Goal: Task Accomplishment & Management: Use online tool/utility

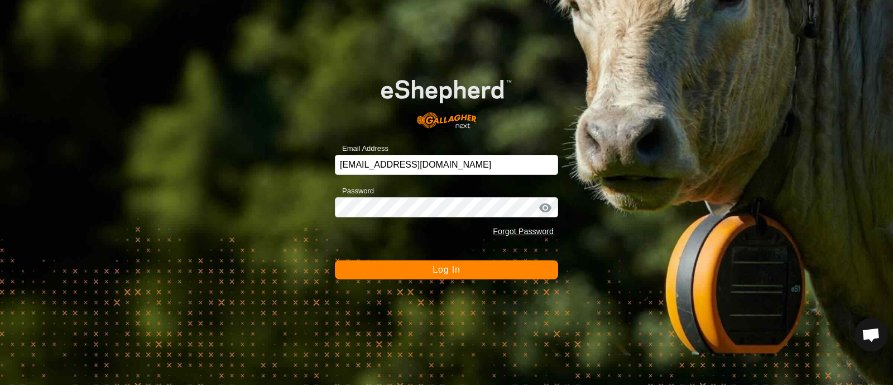
click at [448, 270] on span "Log In" at bounding box center [446, 269] width 27 height 9
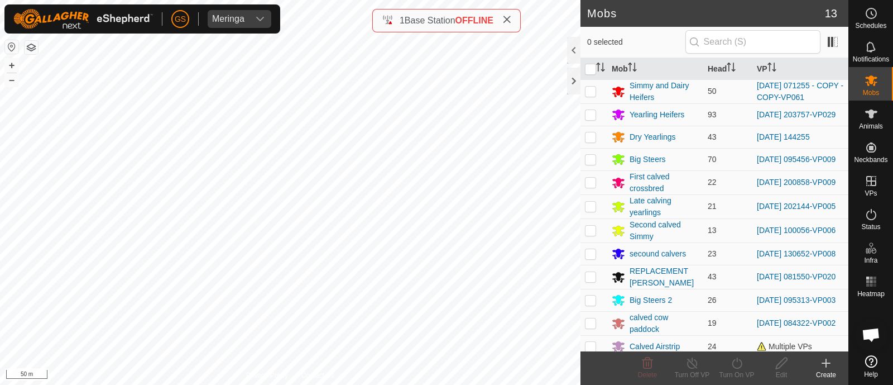
click at [825, 363] on icon at bounding box center [825, 362] width 13 height 13
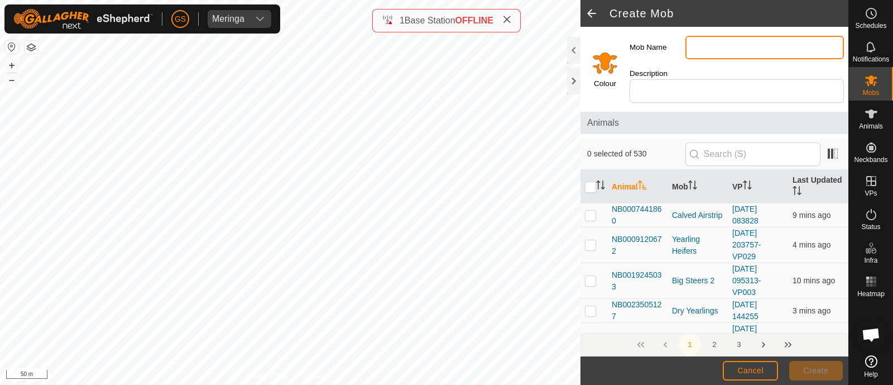
click at [710, 48] on input "Mob Name" at bounding box center [765, 47] width 159 height 23
type input "Calved Replacements"
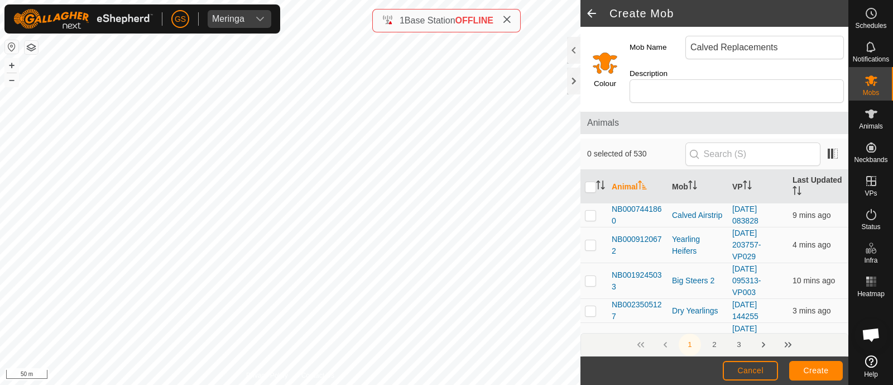
click at [596, 65] on input "Select a color" at bounding box center [605, 62] width 27 height 27
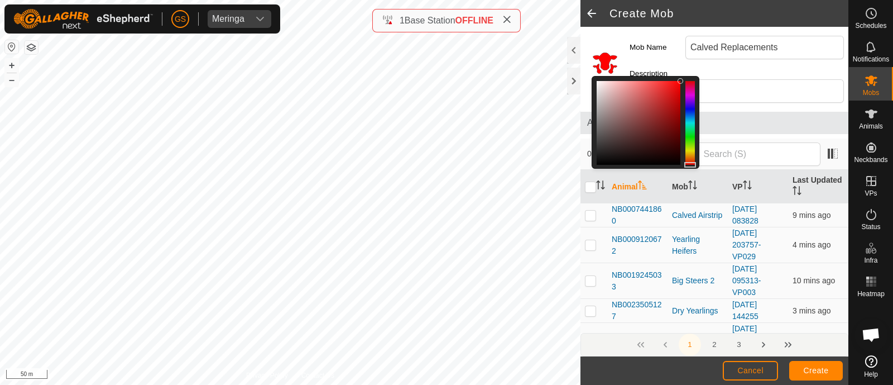
drag, startPoint x: 692, startPoint y: 159, endPoint x: 698, endPoint y: 165, distance: 9.5
click at [698, 165] on div at bounding box center [646, 122] width 108 height 93
click at [618, 156] on div at bounding box center [639, 123] width 84 height 84
click at [598, 142] on div at bounding box center [639, 123] width 84 height 84
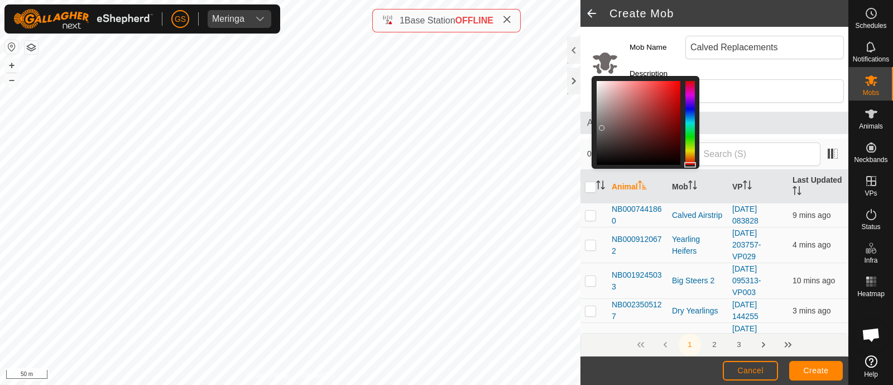
drag, startPoint x: 598, startPoint y: 142, endPoint x: 602, endPoint y: 127, distance: 15.4
click at [602, 127] on div at bounding box center [602, 128] width 6 height 6
click at [810, 366] on span "Create" at bounding box center [816, 370] width 25 height 9
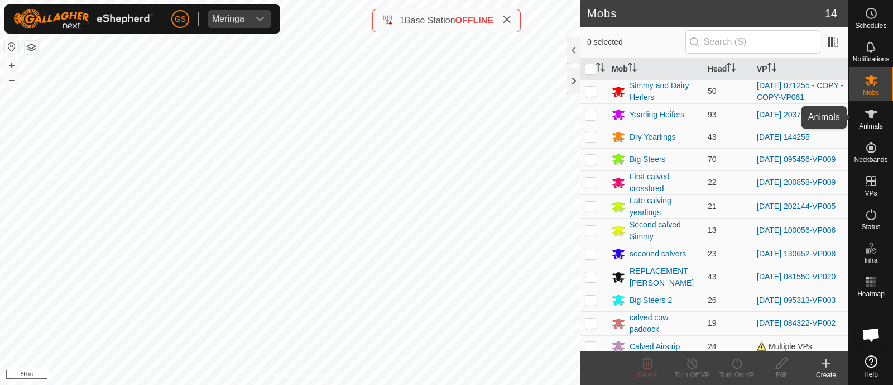
click at [865, 118] on icon at bounding box center [871, 113] width 13 height 13
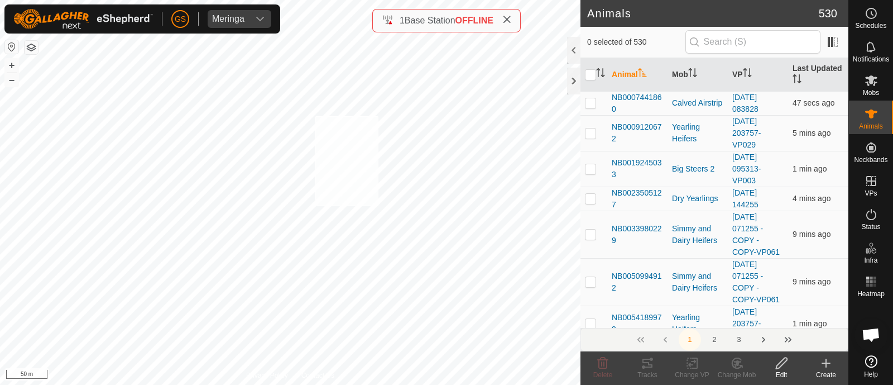
click at [372, 155] on div "NB1451807268 1451807268 REPLACEMENT [PERSON_NAME] [DATE] 081550-VP020 + – ⇧ i 5…" at bounding box center [290, 192] width 581 height 385
checkbox input "true"
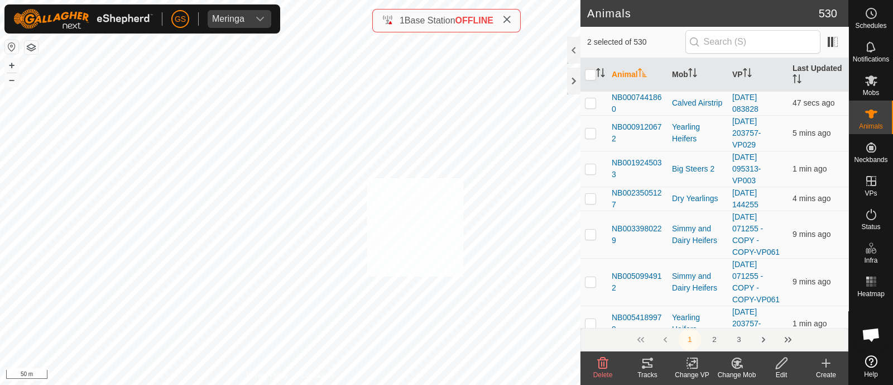
checkbox input "true"
click at [737, 361] on icon at bounding box center [738, 363] width 8 height 6
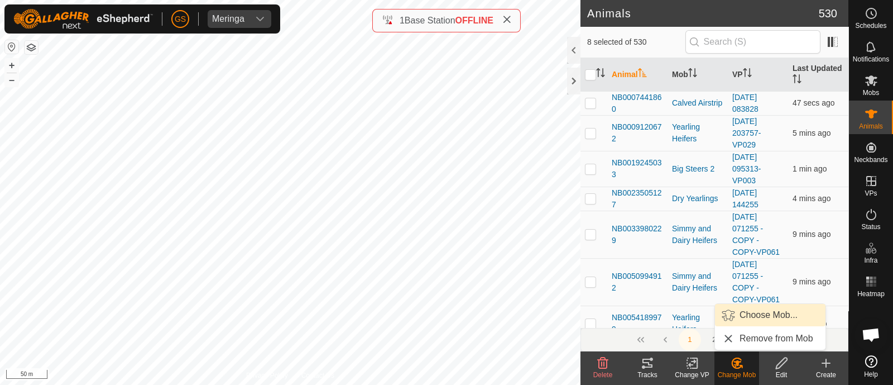
click at [739, 312] on link "Choose Mob..." at bounding box center [770, 315] width 111 height 22
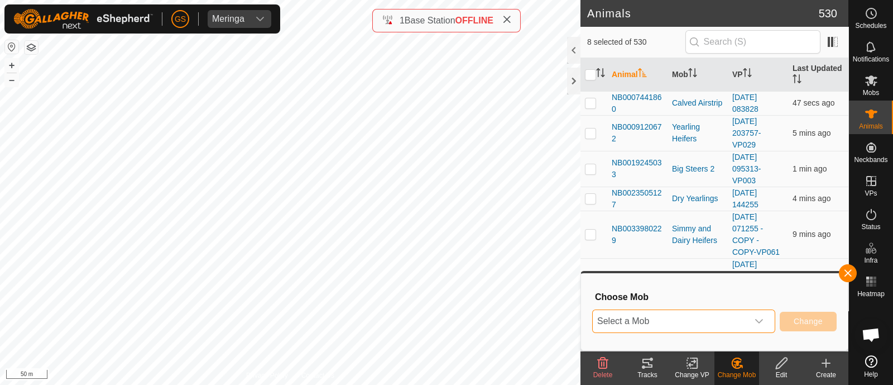
click at [740, 320] on span "Select a Mob" at bounding box center [670, 321] width 155 height 22
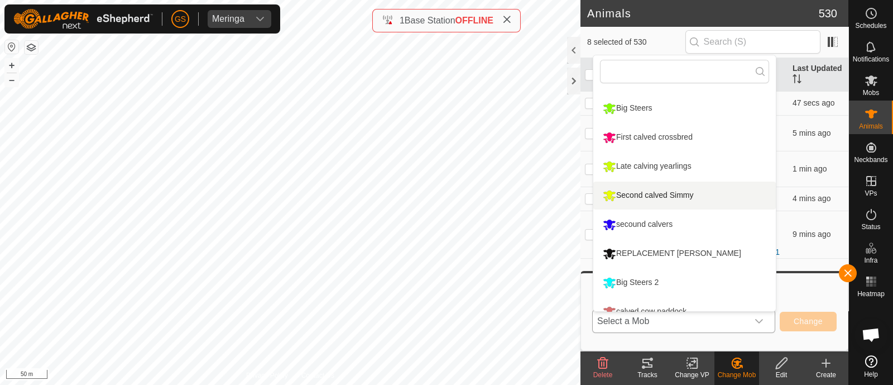
scroll to position [181, 0]
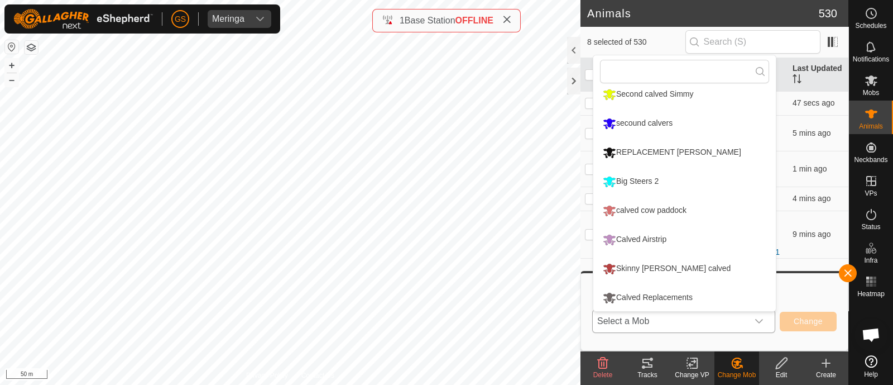
click at [673, 293] on li "Calved Replacements" at bounding box center [684, 298] width 183 height 28
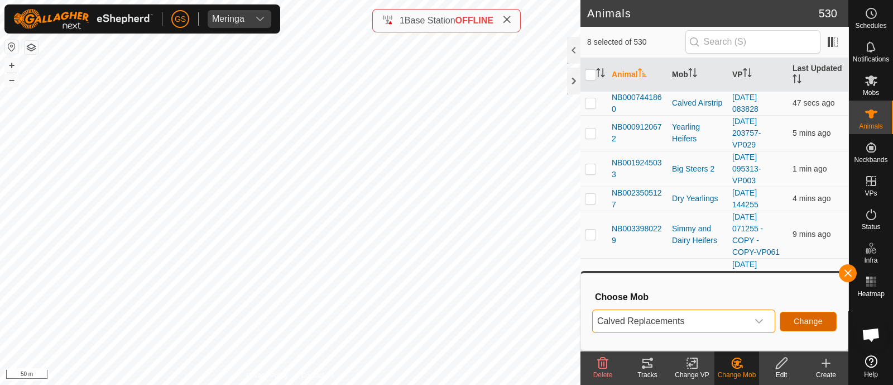
click at [800, 317] on span "Change" at bounding box center [808, 321] width 29 height 9
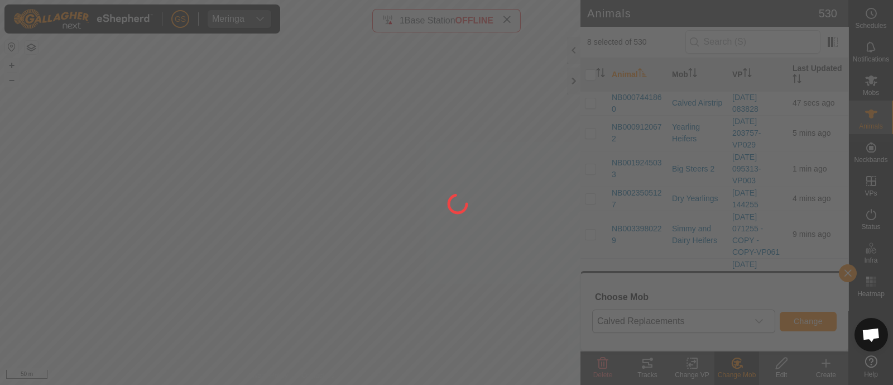
checkbox input "false"
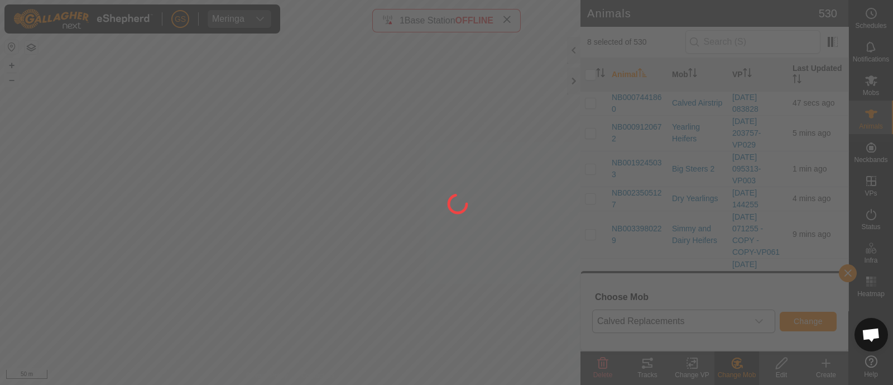
checkbox input "false"
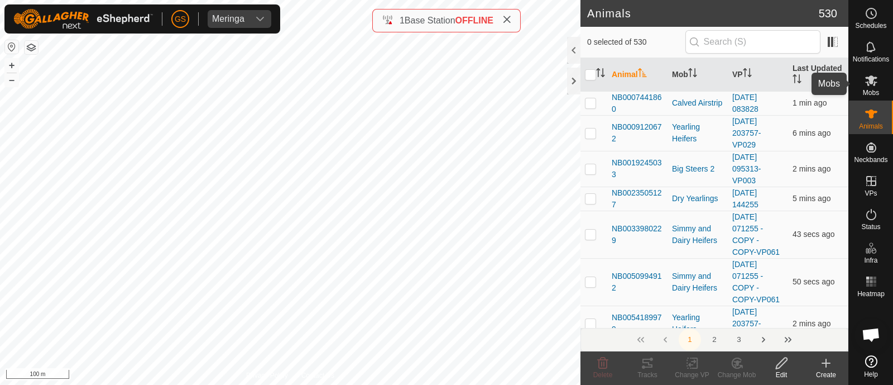
click at [871, 81] on icon at bounding box center [871, 80] width 12 height 11
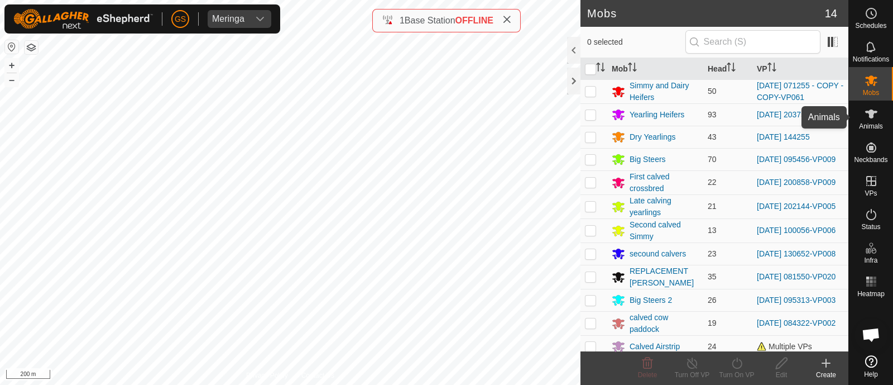
click at [870, 123] on span "Animals" at bounding box center [871, 126] width 24 height 7
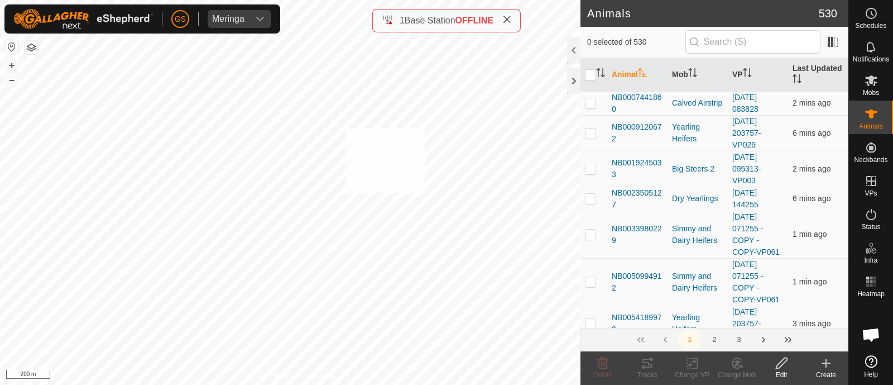
checkbox input "true"
click at [738, 361] on icon at bounding box center [738, 363] width 8 height 6
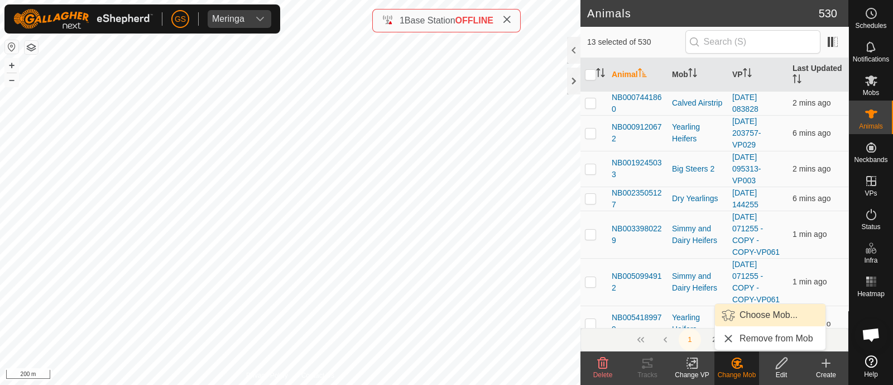
click at [748, 310] on link "Choose Mob..." at bounding box center [770, 315] width 111 height 22
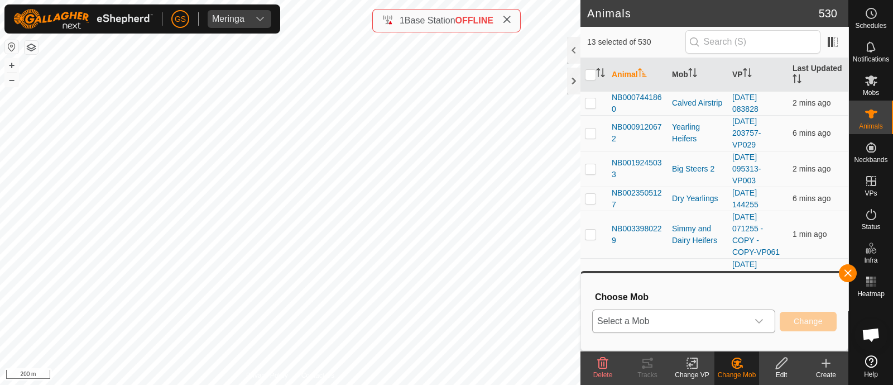
drag, startPoint x: 761, startPoint y: 322, endPoint x: 761, endPoint y: 311, distance: 10.6
click at [760, 321] on icon "dropdown trigger" at bounding box center [759, 321] width 9 height 9
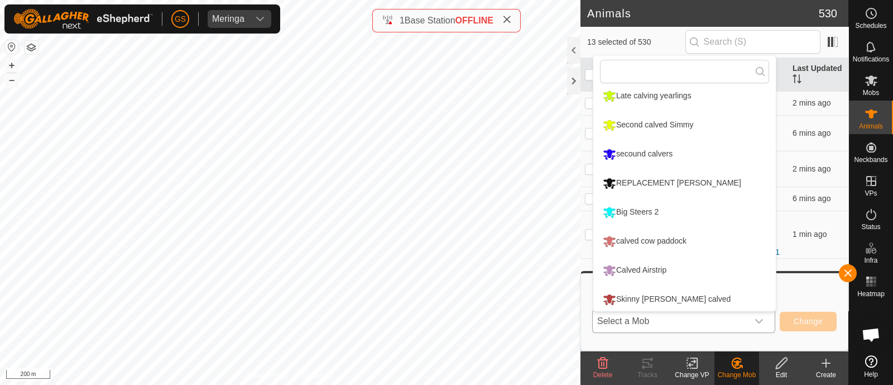
scroll to position [181, 0]
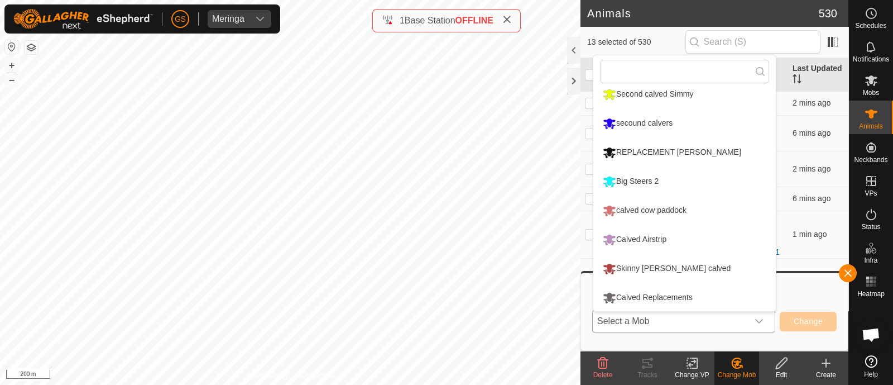
click at [675, 265] on li "Skinny [PERSON_NAME] calved" at bounding box center [684, 269] width 183 height 28
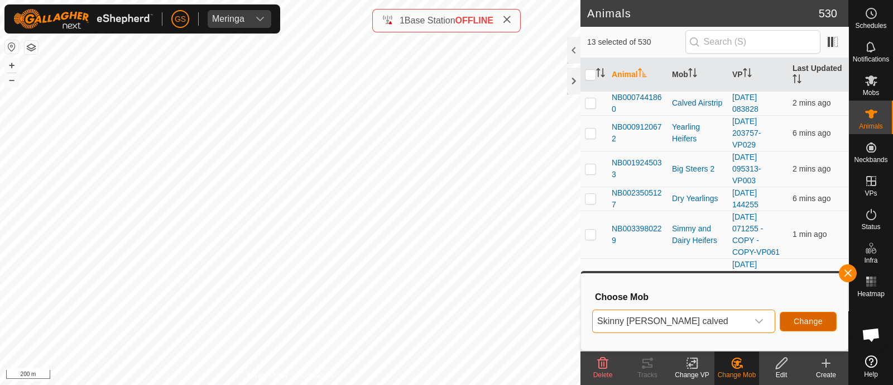
click at [812, 318] on span "Change" at bounding box center [808, 321] width 29 height 9
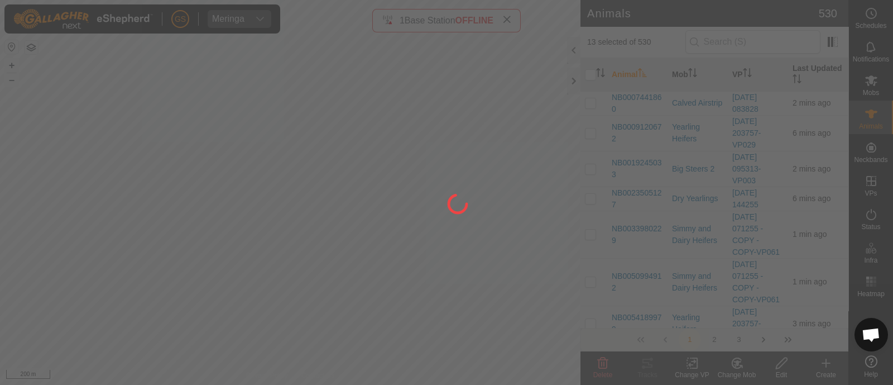
checkbox input "false"
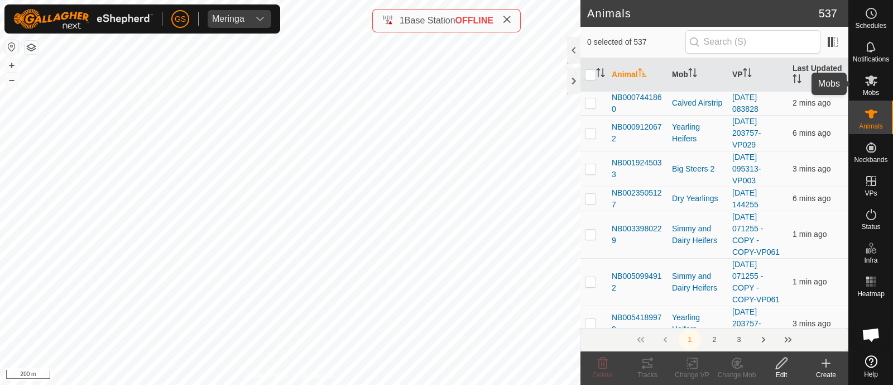
click at [870, 82] on icon at bounding box center [871, 80] width 12 height 11
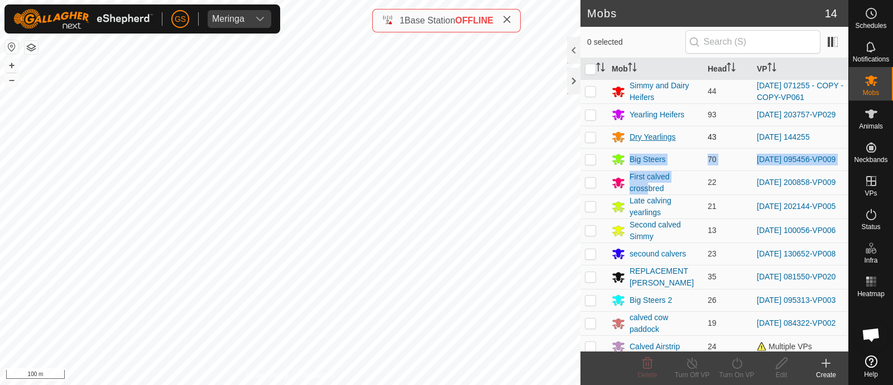
drag, startPoint x: 636, startPoint y: 169, endPoint x: 630, endPoint y: 131, distance: 39.0
click at [630, 136] on tbody "Simmy and Dairy Heifers 44 [DATE] 071255 - COPY - COPY-VP061 Yearling Heifers 9…" at bounding box center [715, 248] width 268 height 338
click at [689, 231] on div "Second calved Simmy" at bounding box center [664, 230] width 69 height 23
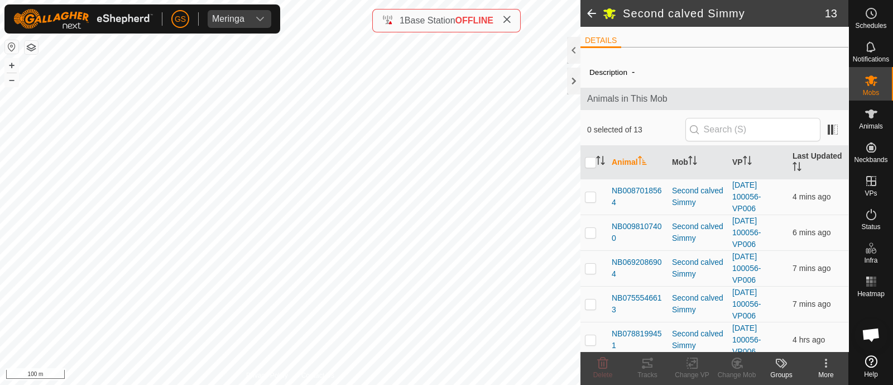
click at [587, 11] on span at bounding box center [592, 13] width 22 height 27
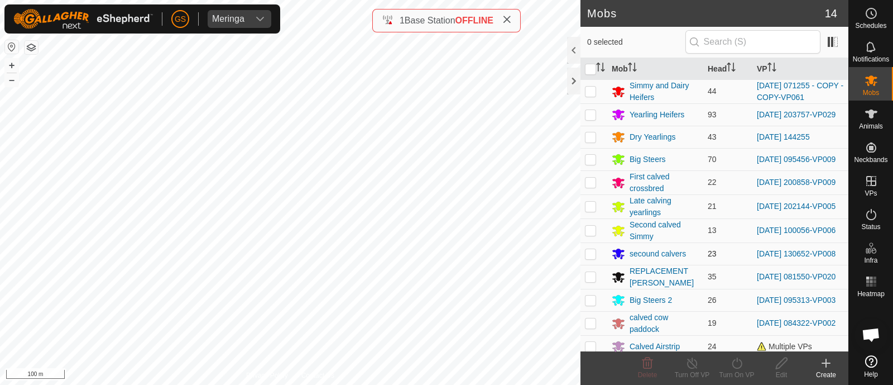
scroll to position [59, 0]
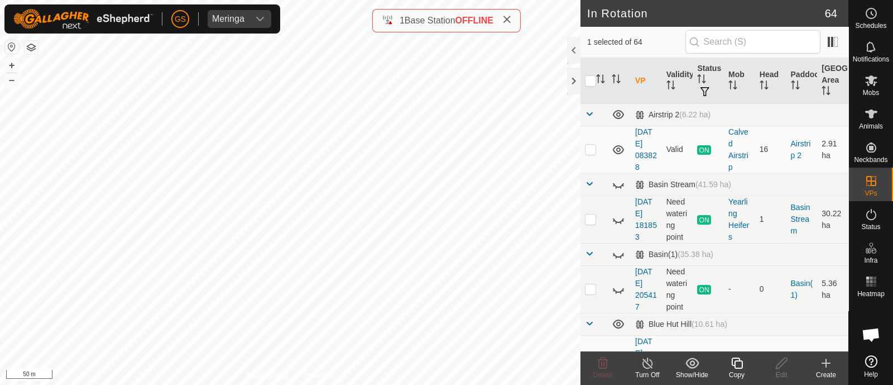
click at [734, 361] on icon at bounding box center [737, 362] width 14 height 13
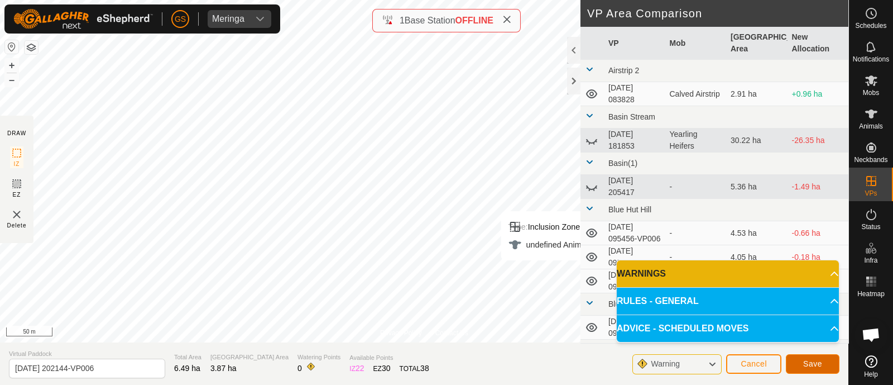
click at [822, 363] on span "Save" at bounding box center [812, 363] width 19 height 9
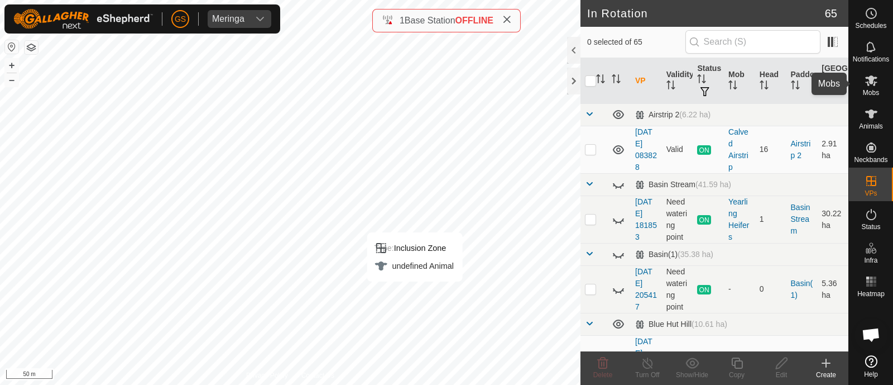
click at [867, 85] on icon at bounding box center [871, 80] width 12 height 11
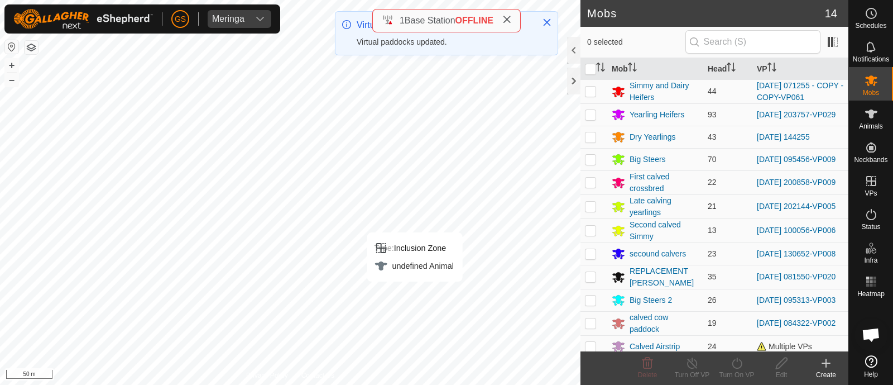
click at [587, 208] on p-checkbox at bounding box center [590, 206] width 11 height 9
checkbox input "true"
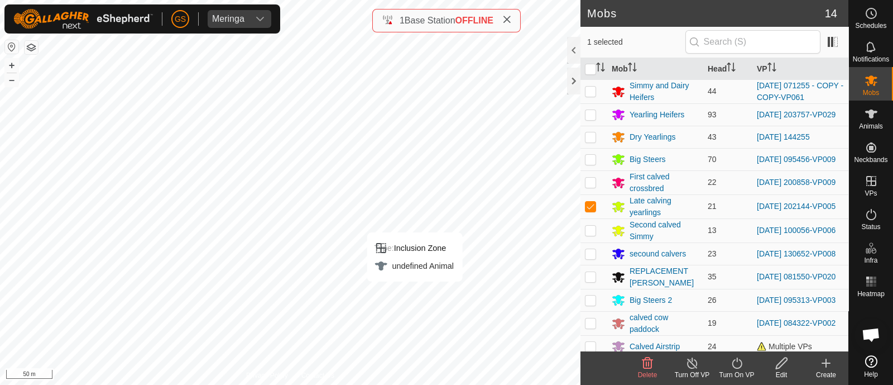
click at [736, 364] on icon at bounding box center [737, 362] width 14 height 13
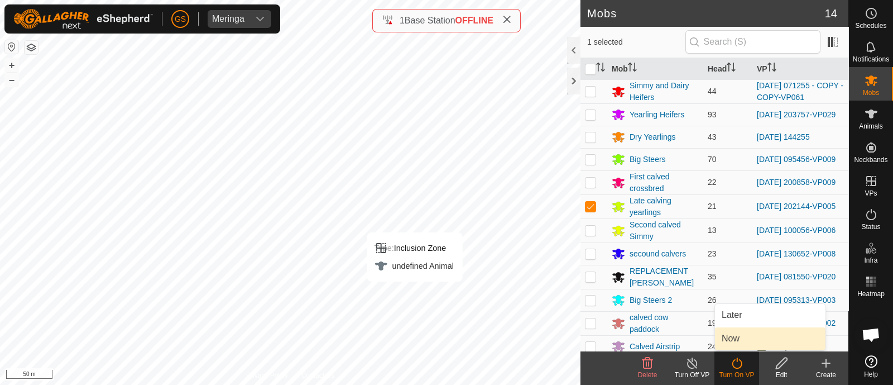
click at [737, 338] on link "Now" at bounding box center [770, 338] width 111 height 22
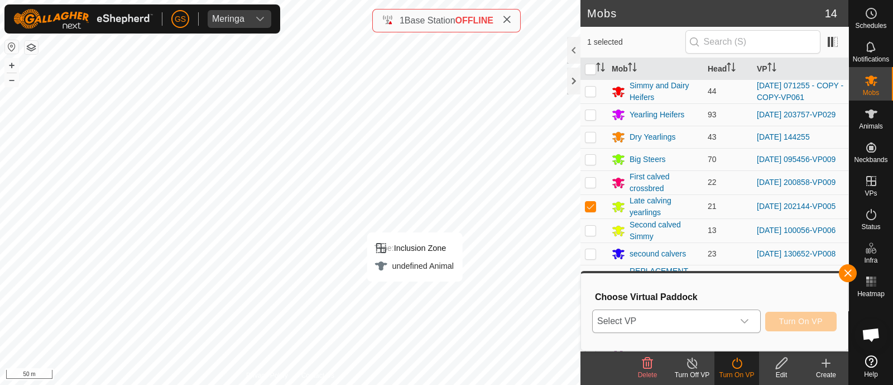
drag, startPoint x: 742, startPoint y: 322, endPoint x: 746, endPoint y: 317, distance: 6.4
click at [744, 321] on icon "dropdown trigger" at bounding box center [744, 321] width 9 height 9
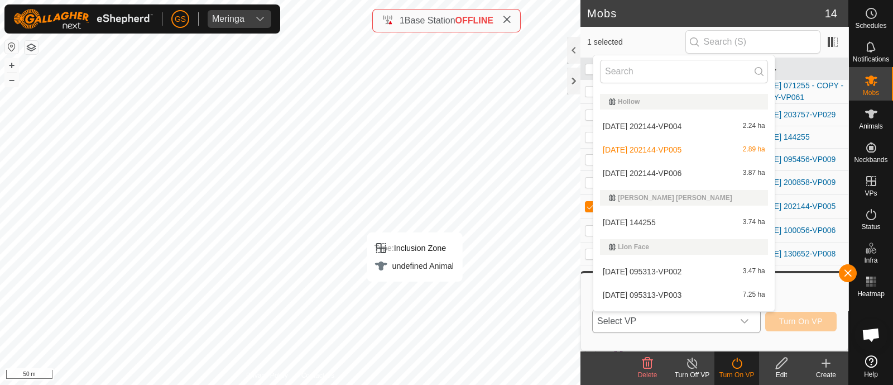
scroll to position [976, 0]
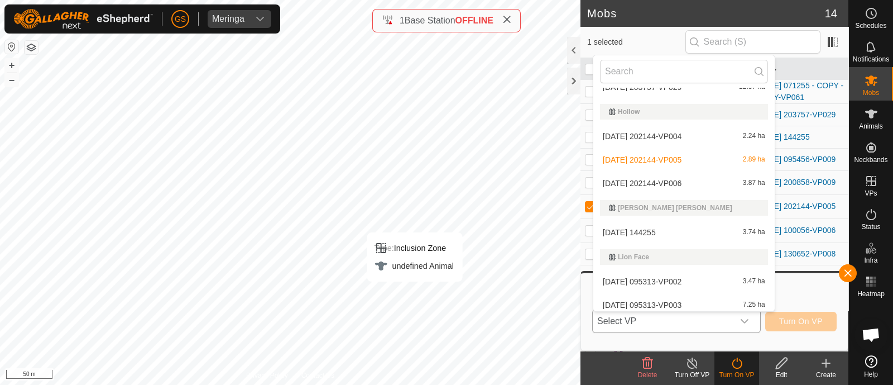
click at [701, 181] on li "[DATE] 202144-VP006 3.87 ha" at bounding box center [683, 183] width 181 height 22
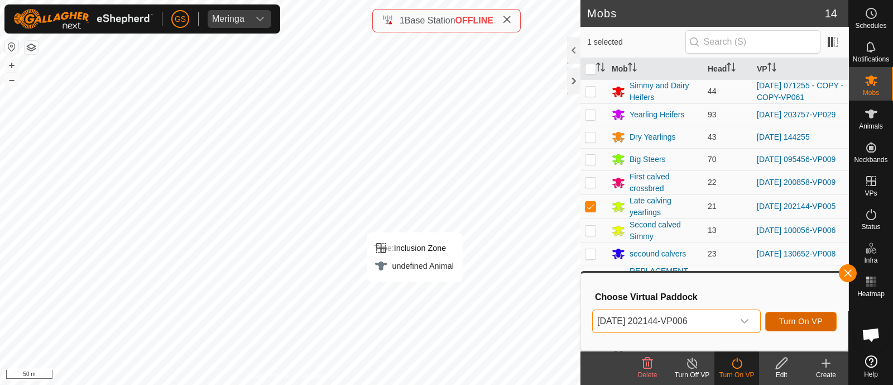
click at [798, 314] on button "Turn On VP" at bounding box center [800, 321] width 71 height 20
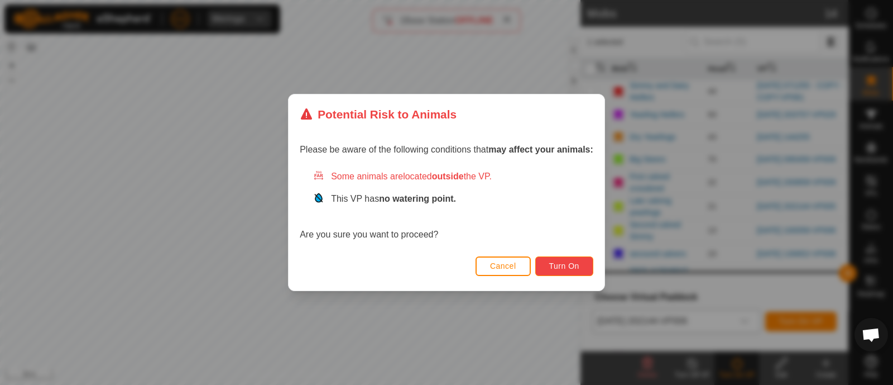
click at [572, 262] on span "Turn On" at bounding box center [564, 265] width 30 height 9
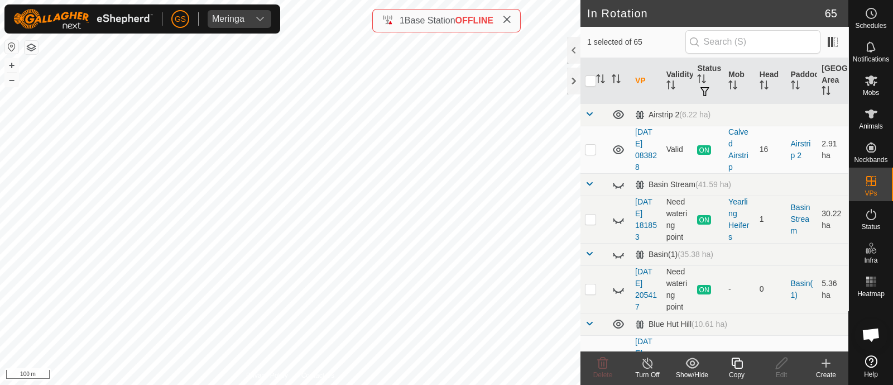
click at [734, 361] on icon at bounding box center [737, 362] width 14 height 13
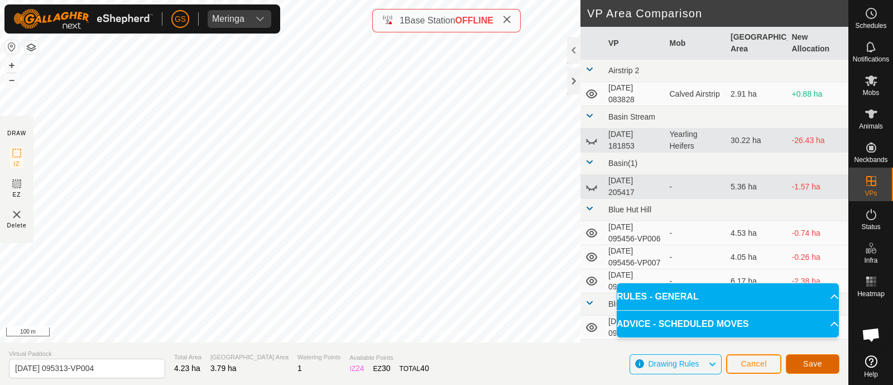
click at [818, 364] on span "Save" at bounding box center [812, 363] width 19 height 9
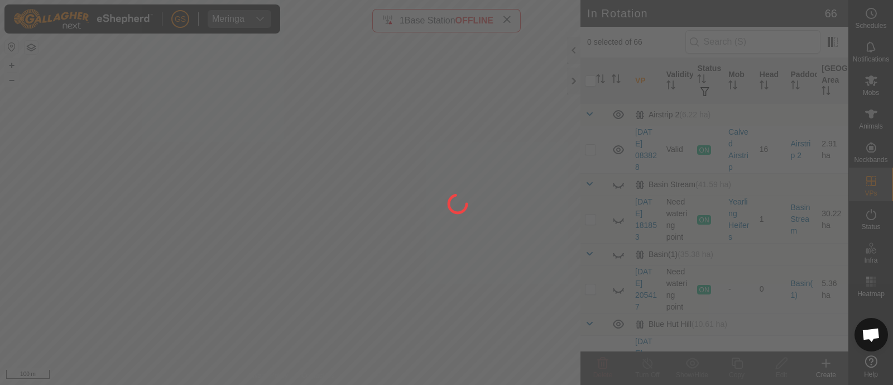
click at [876, 85] on div at bounding box center [446, 192] width 893 height 385
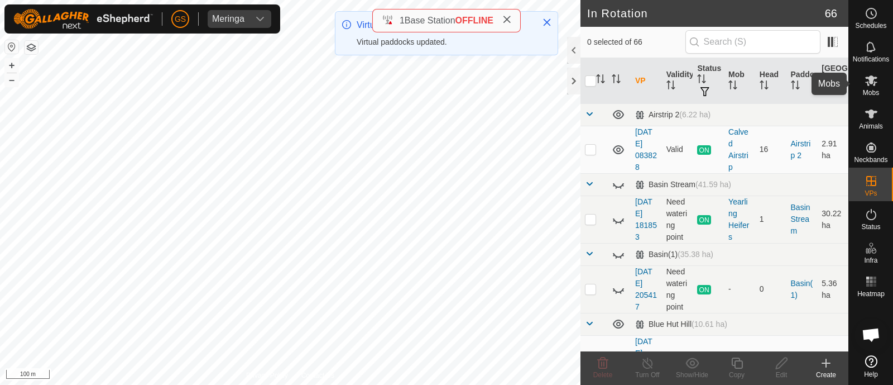
click at [876, 85] on icon at bounding box center [871, 80] width 13 height 13
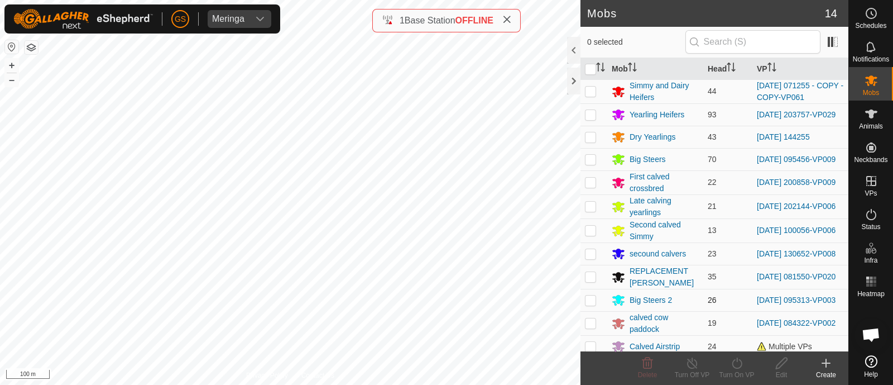
click at [588, 303] on p-checkbox at bounding box center [590, 299] width 11 height 9
checkbox input "true"
click at [739, 365] on icon at bounding box center [737, 362] width 14 height 13
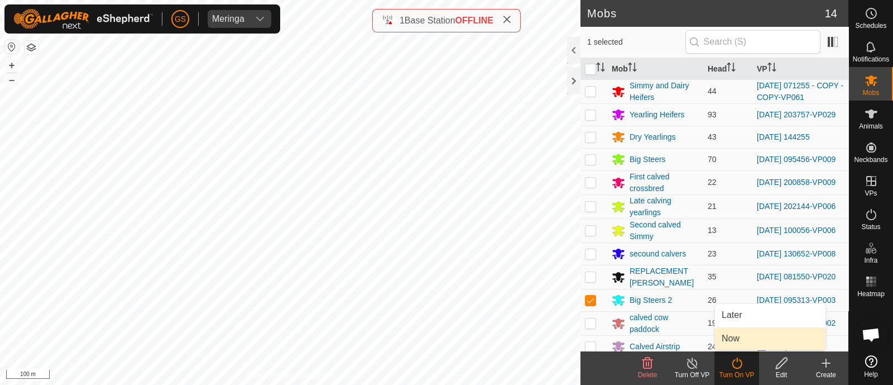
click at [731, 338] on link "Now" at bounding box center [770, 338] width 111 height 22
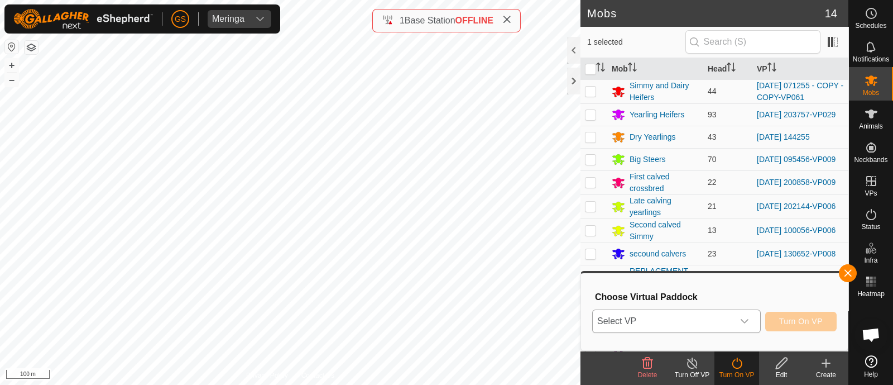
click at [744, 317] on icon "dropdown trigger" at bounding box center [744, 321] width 9 height 9
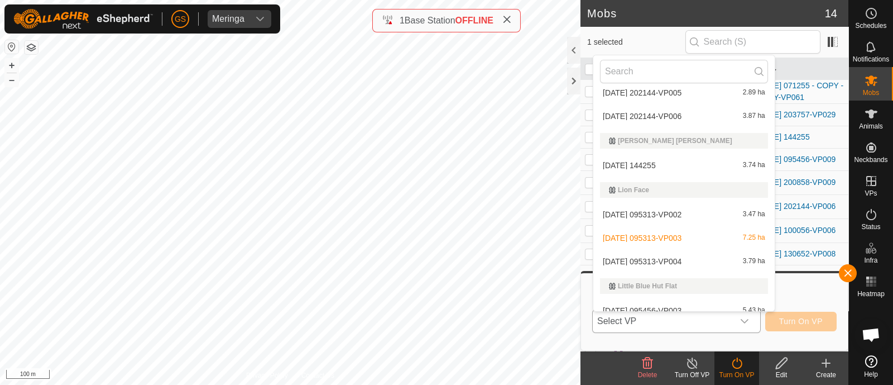
scroll to position [1066, 0]
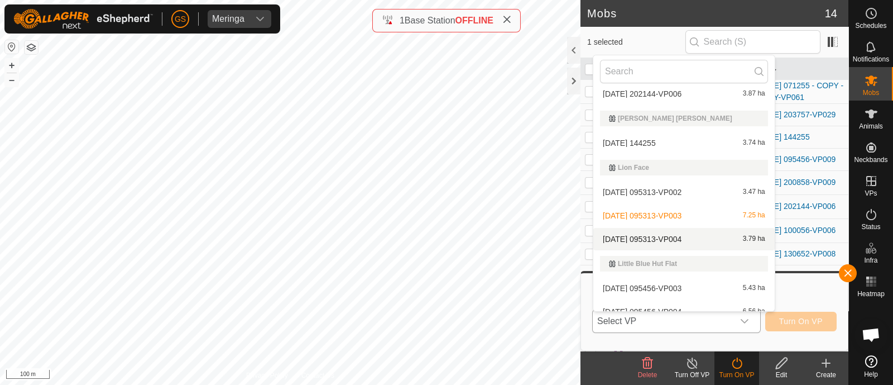
click at [689, 236] on li "[DATE] 095313-VP004 3.79 ha" at bounding box center [683, 239] width 181 height 22
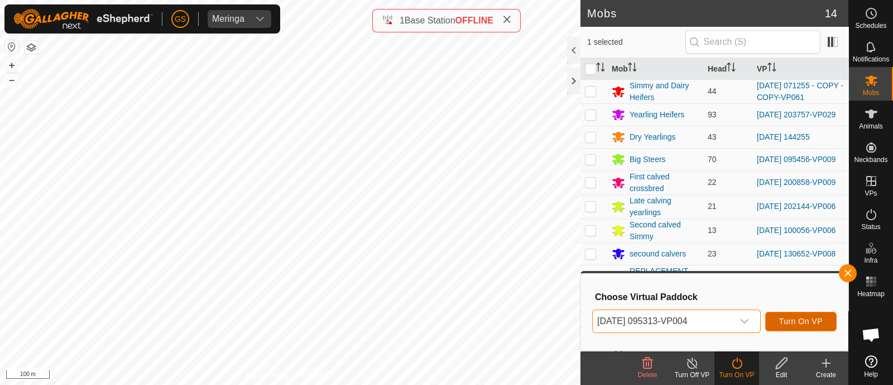
click at [812, 323] on span "Turn On VP" at bounding box center [801, 321] width 44 height 9
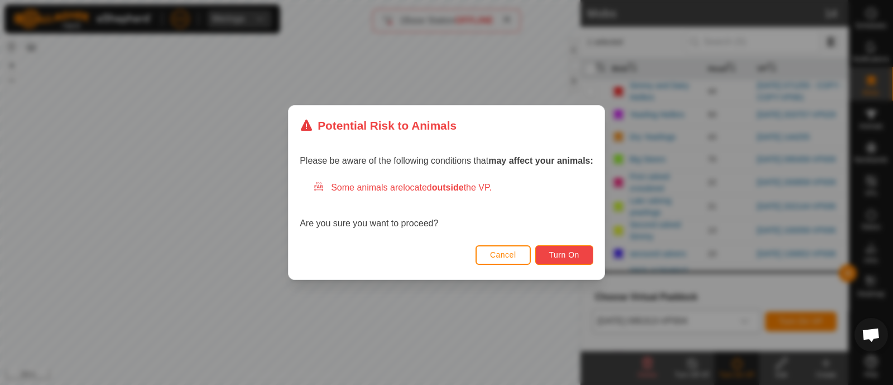
click at [576, 249] on button "Turn On" at bounding box center [564, 255] width 58 height 20
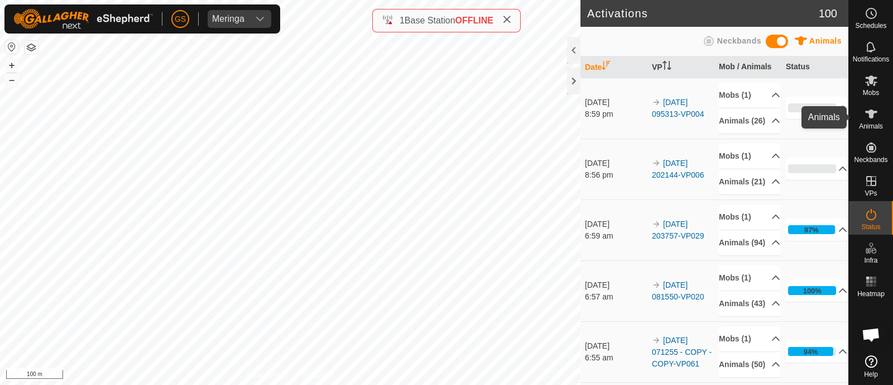
click at [873, 116] on icon at bounding box center [871, 113] width 12 height 9
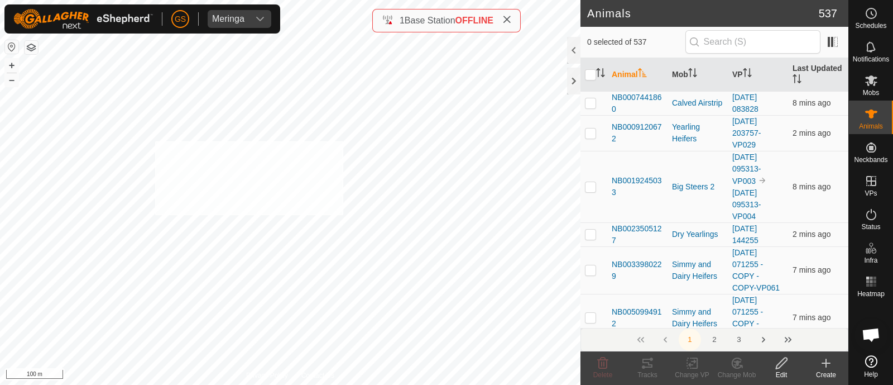
checkbox input "true"
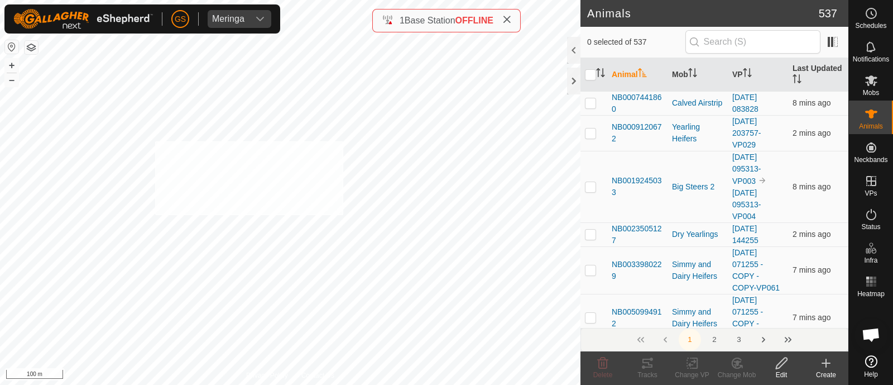
checkbox input "true"
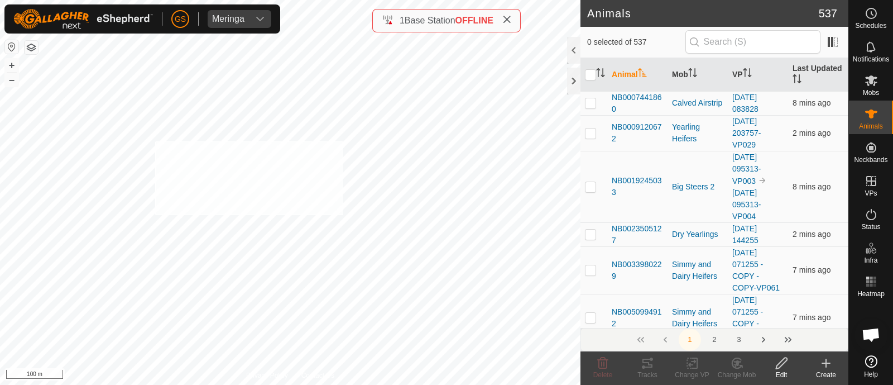
checkbox input "true"
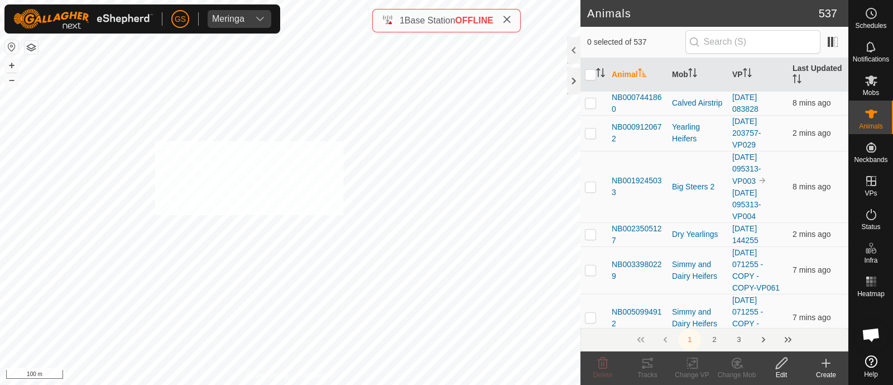
checkbox input "true"
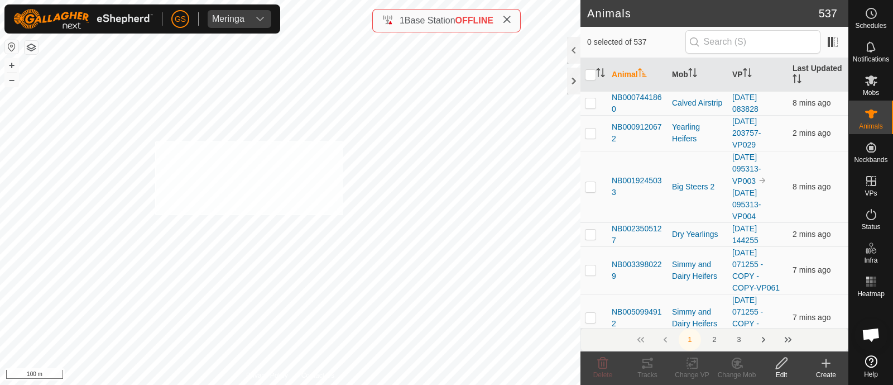
checkbox input "true"
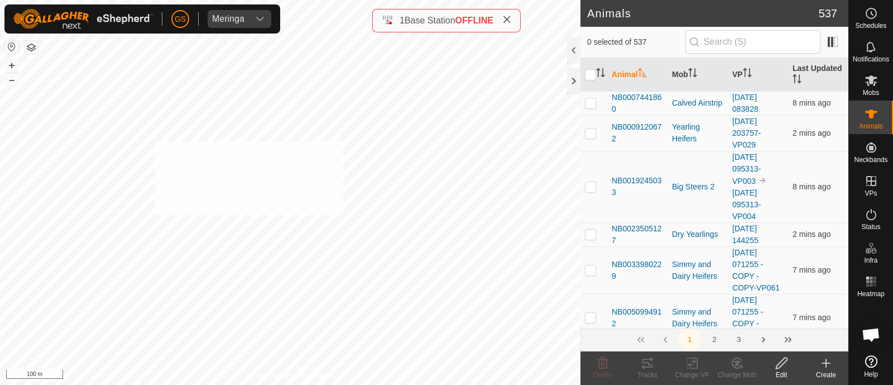
checkbox input "true"
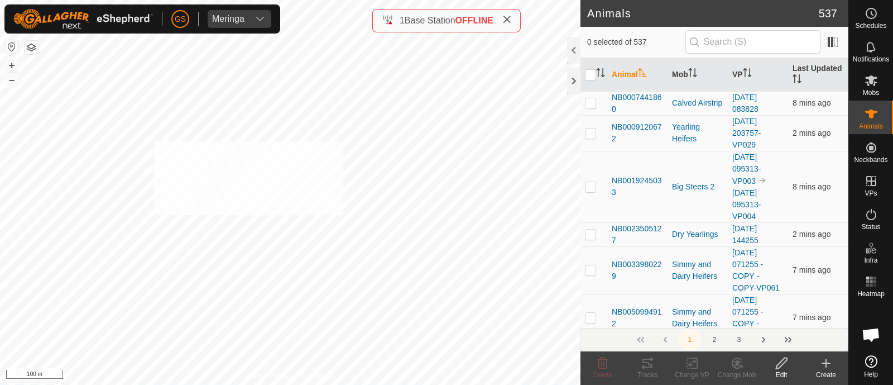
checkbox input "true"
click at [740, 365] on icon at bounding box center [741, 366] width 2 height 2
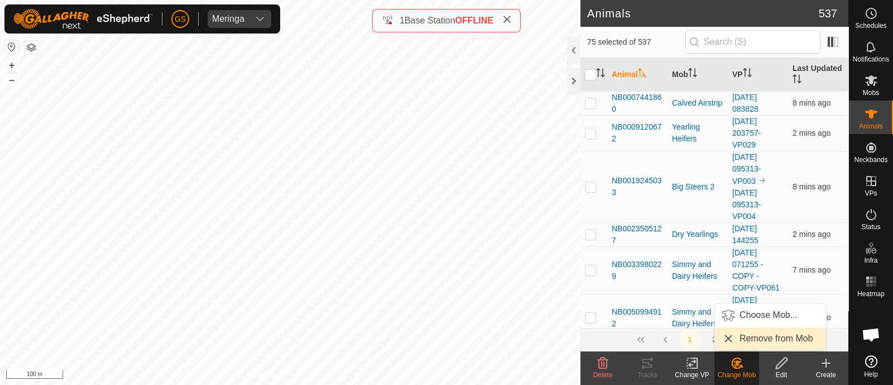
click at [745, 342] on link "Remove from Mob" at bounding box center [770, 338] width 111 height 22
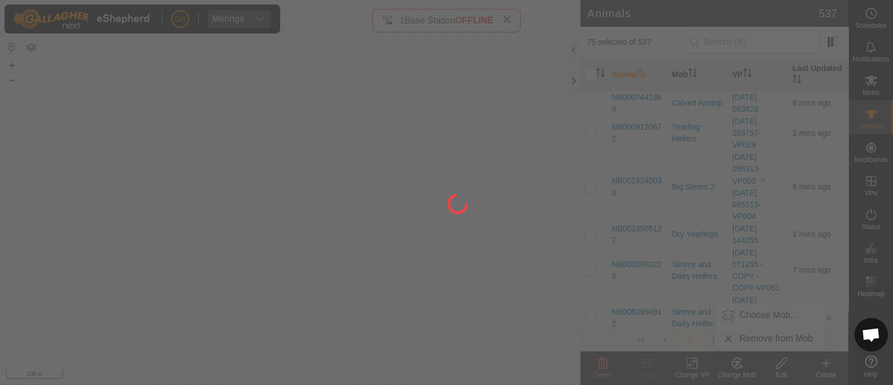
checkbox input "false"
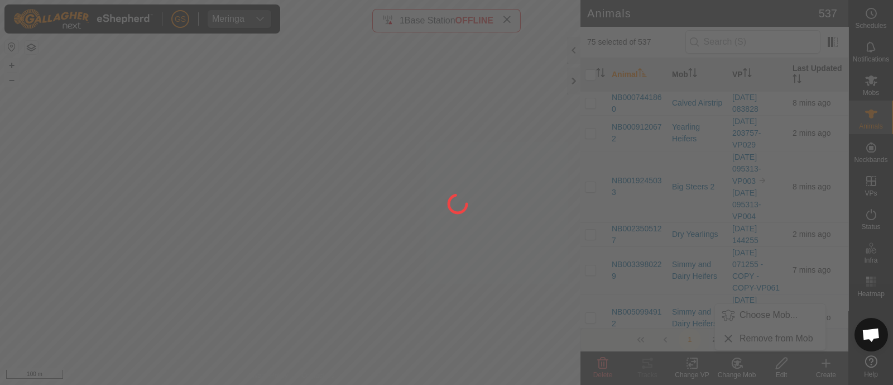
checkbox input "false"
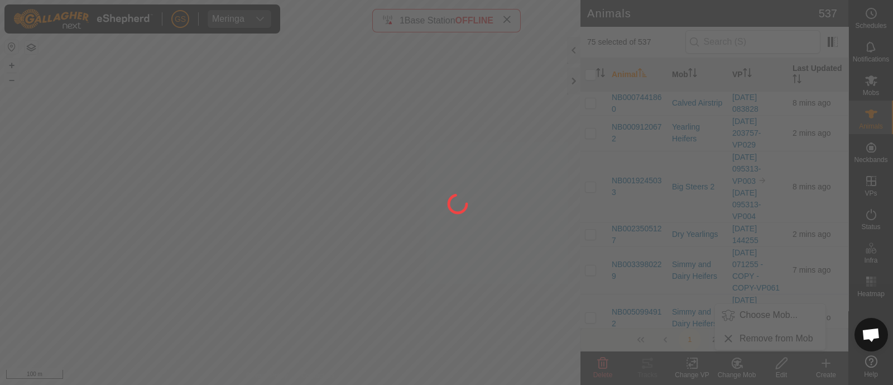
checkbox input "false"
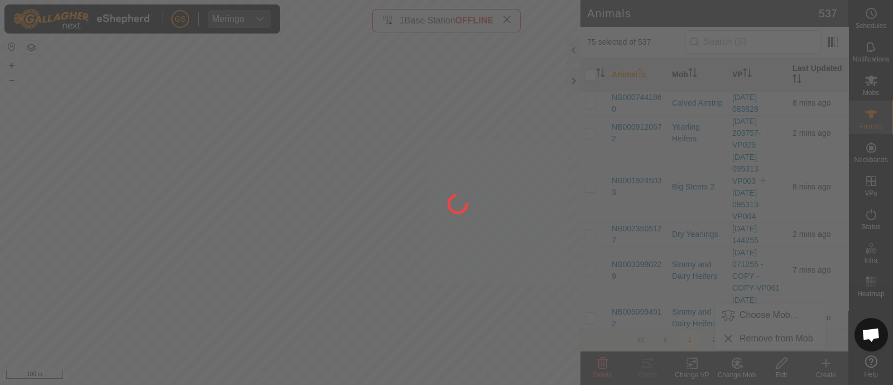
checkbox input "false"
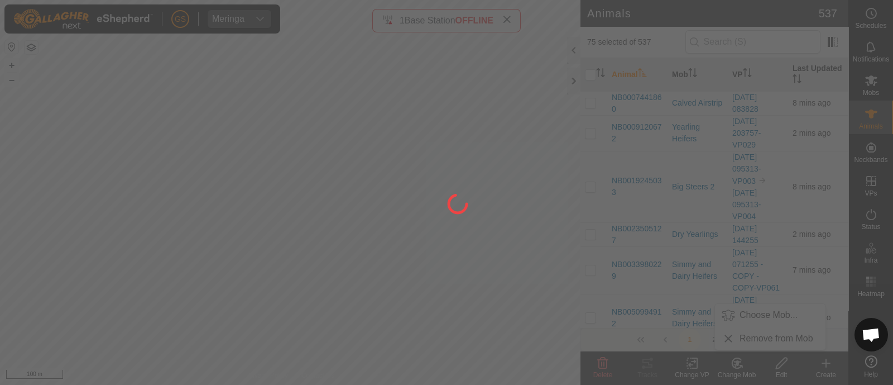
checkbox input "false"
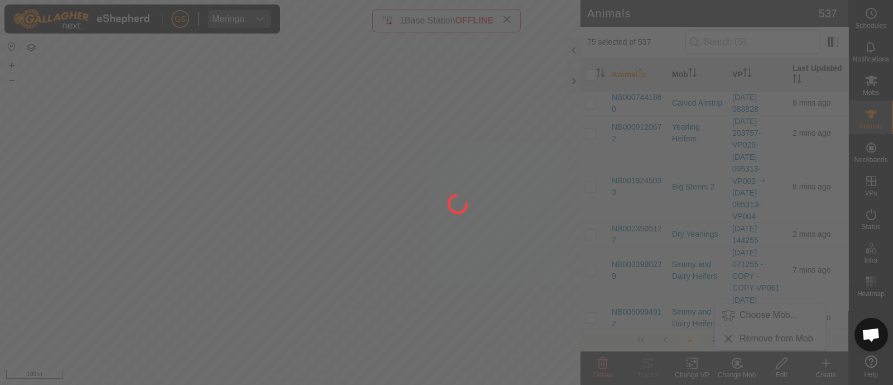
checkbox input "false"
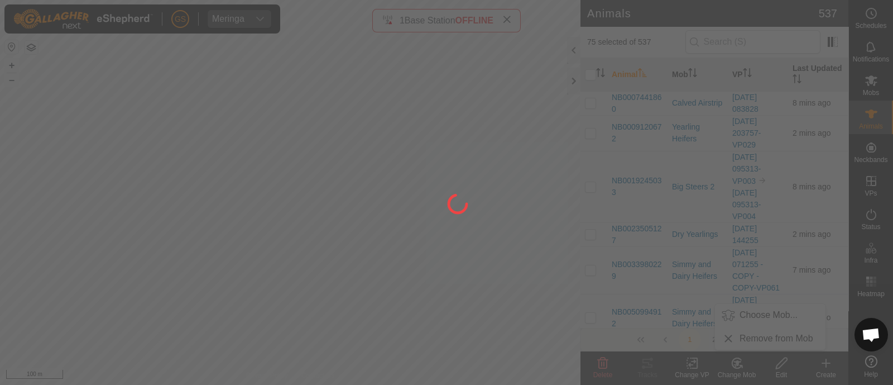
checkbox input "false"
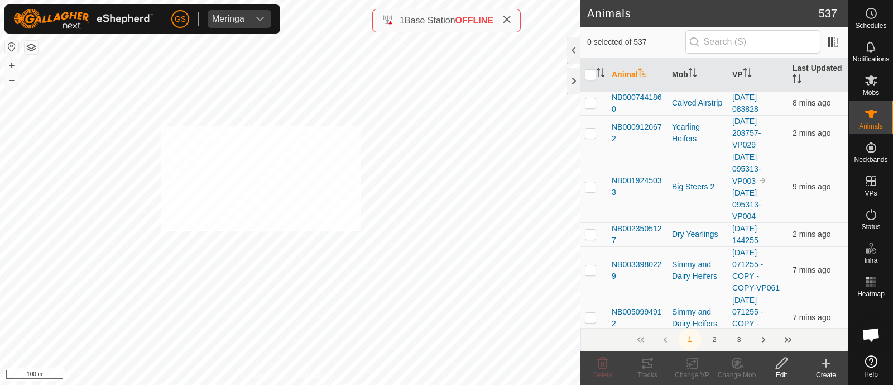
checkbox input "true"
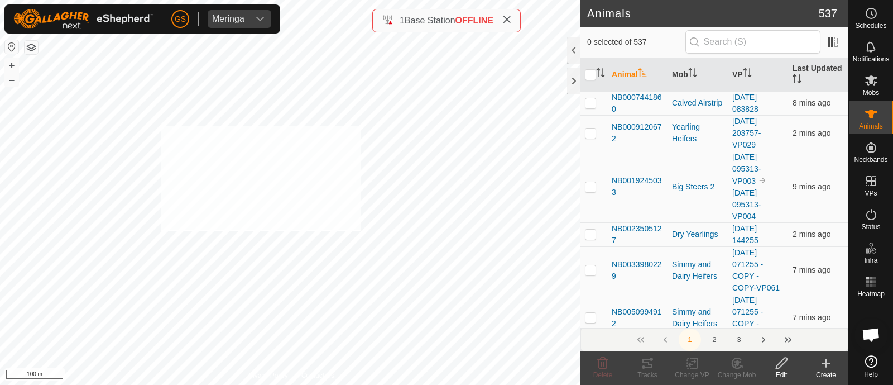
checkbox input "true"
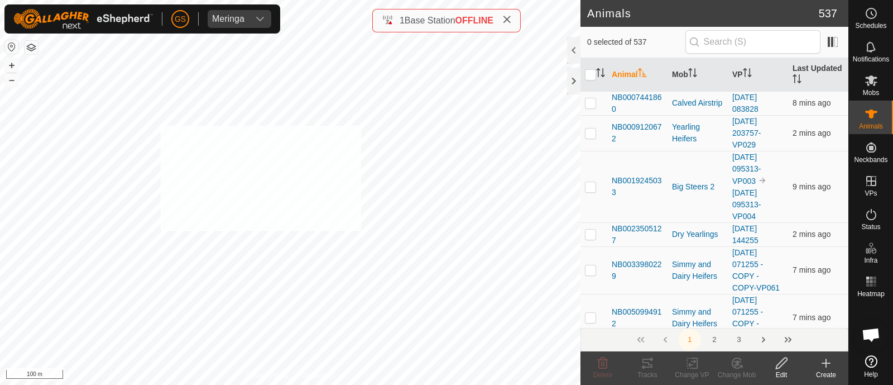
checkbox input "true"
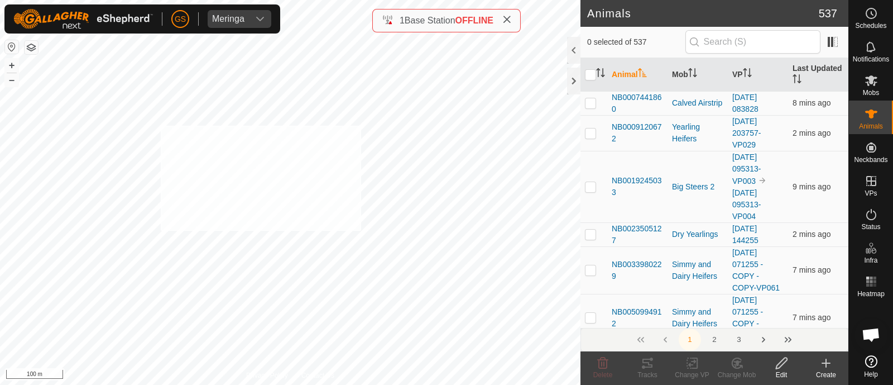
checkbox input "true"
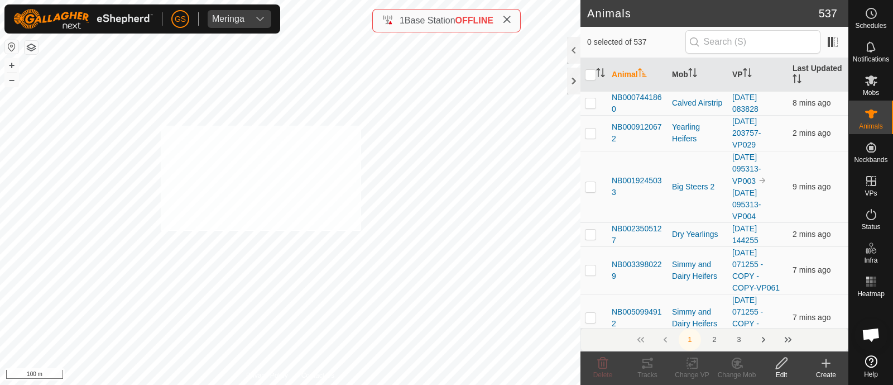
checkbox input "true"
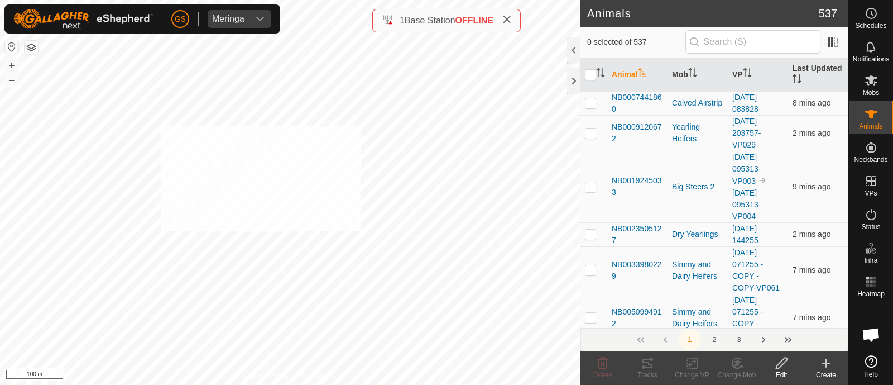
checkbox input "true"
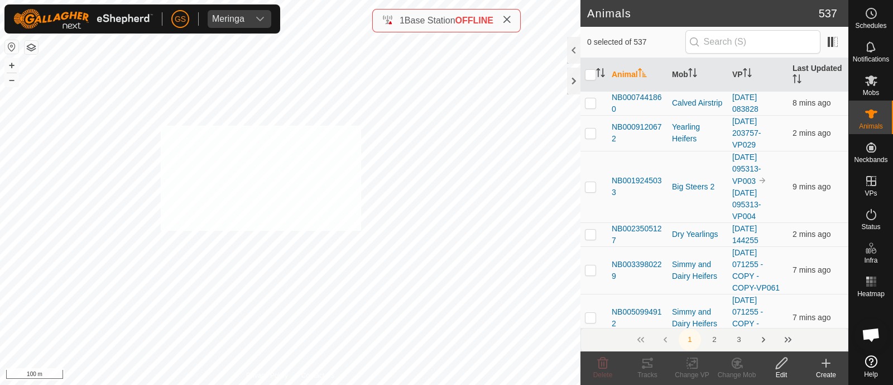
checkbox input "true"
click at [686, 359] on icon at bounding box center [693, 362] width 14 height 13
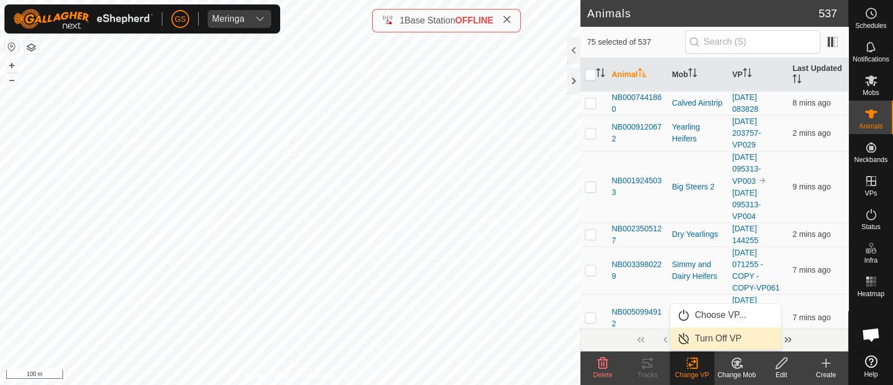
click at [693, 333] on link "Turn Off VP" at bounding box center [725, 338] width 111 height 22
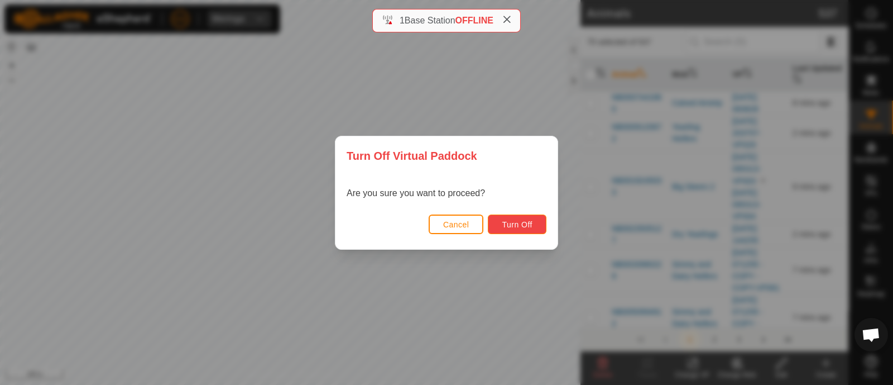
click at [516, 231] on button "Turn Off" at bounding box center [517, 224] width 59 height 20
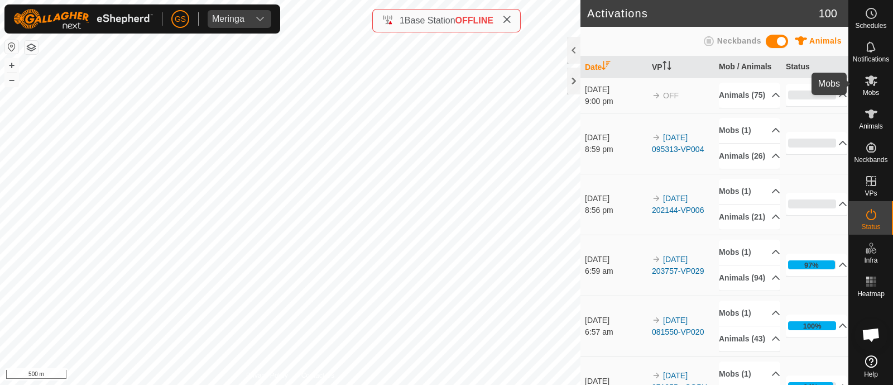
click at [876, 83] on icon at bounding box center [871, 80] width 13 height 13
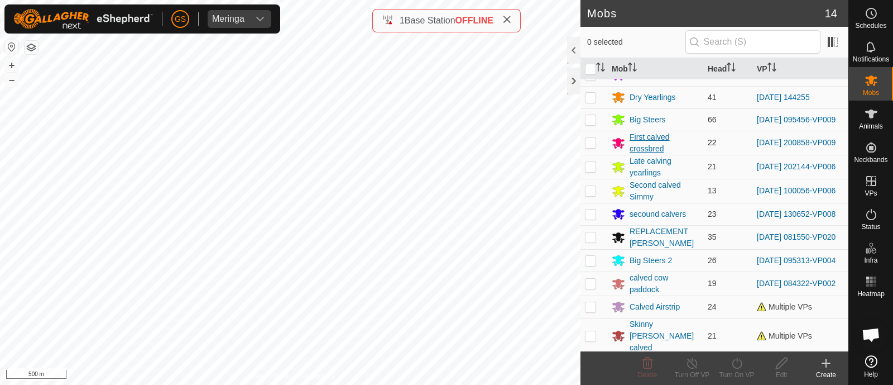
scroll to position [59, 0]
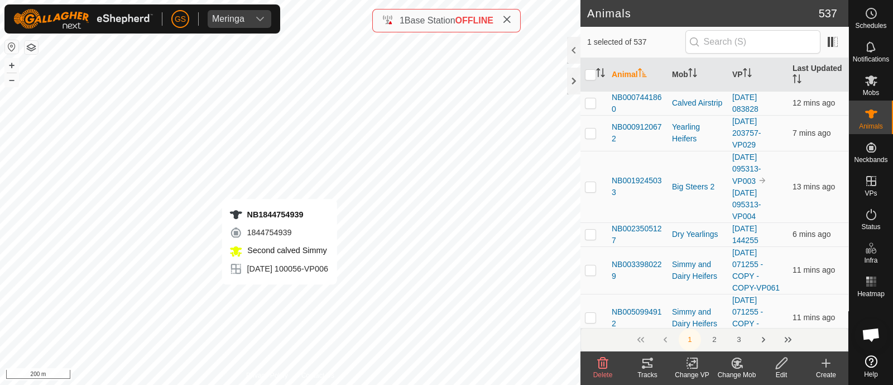
checkbox input "false"
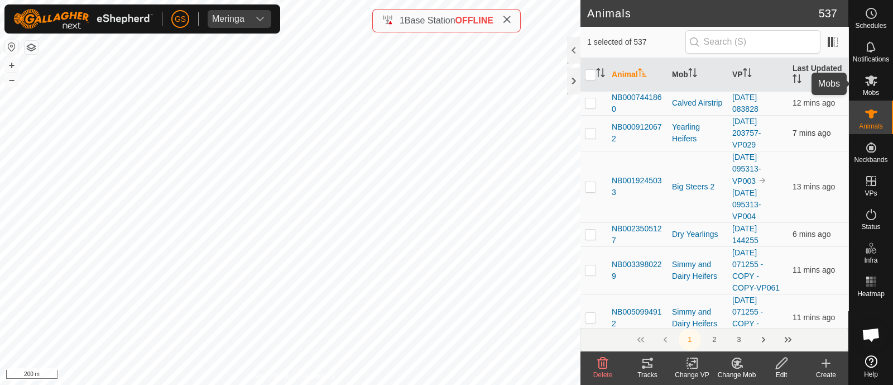
click at [873, 78] on icon at bounding box center [871, 80] width 12 height 11
click at [688, 363] on icon at bounding box center [693, 362] width 14 height 13
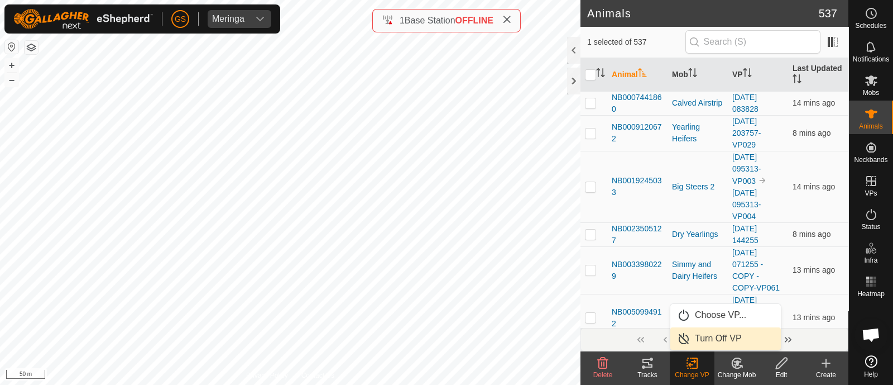
click at [701, 341] on link "Turn Off VP" at bounding box center [725, 338] width 111 height 22
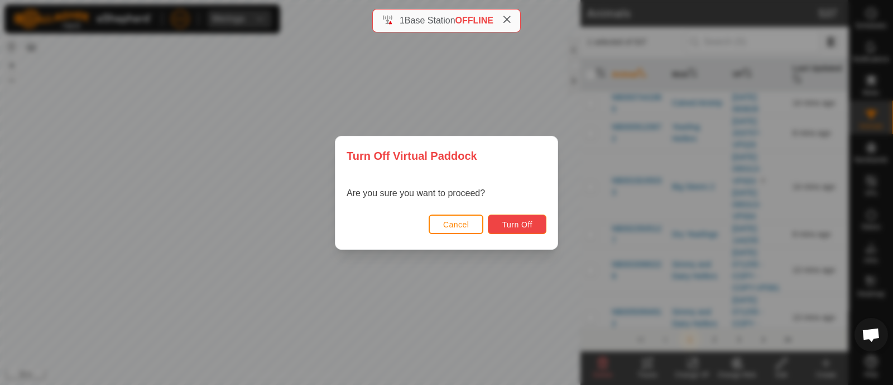
click at [536, 228] on button "Turn Off" at bounding box center [517, 224] width 59 height 20
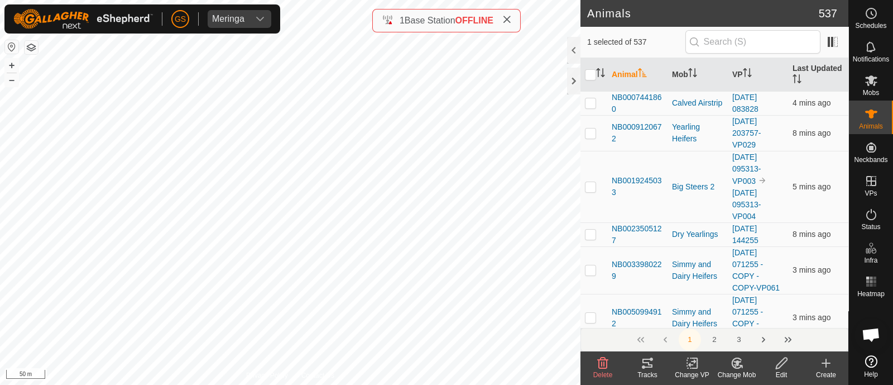
click at [738, 363] on icon at bounding box center [738, 363] width 8 height 6
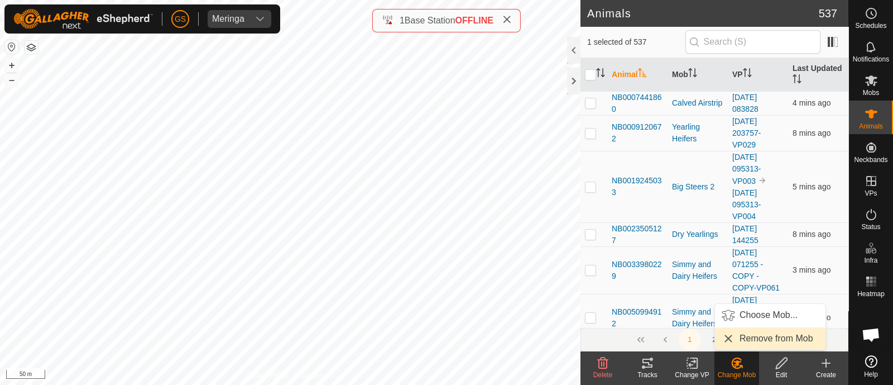
click at [745, 341] on link "Remove from Mob" at bounding box center [770, 338] width 111 height 22
checkbox input "false"
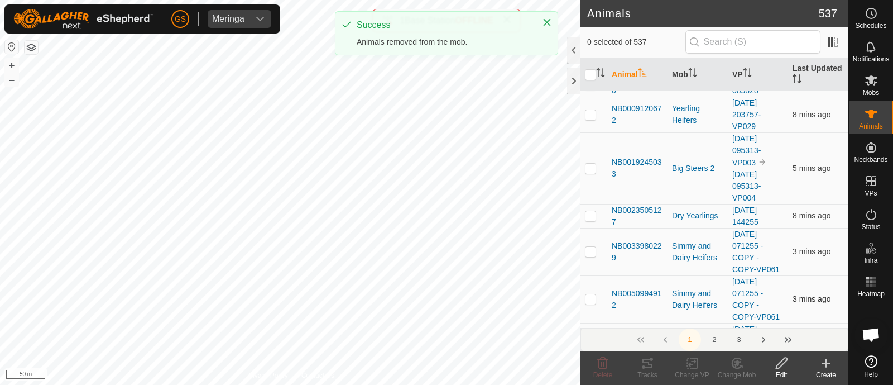
scroll to position [69, 0]
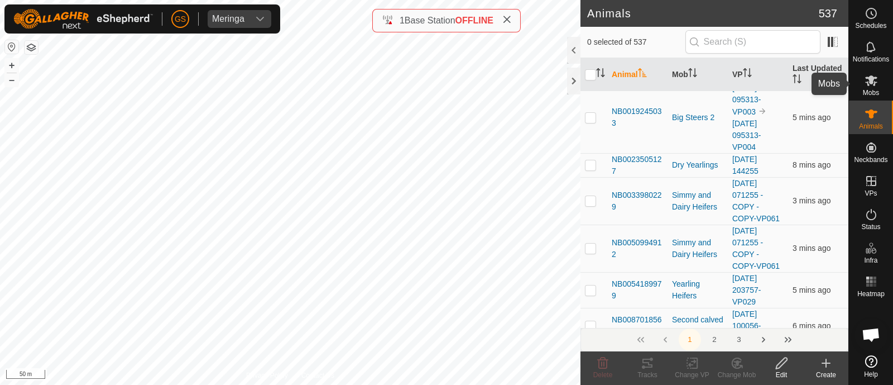
click at [870, 79] on icon at bounding box center [871, 80] width 12 height 11
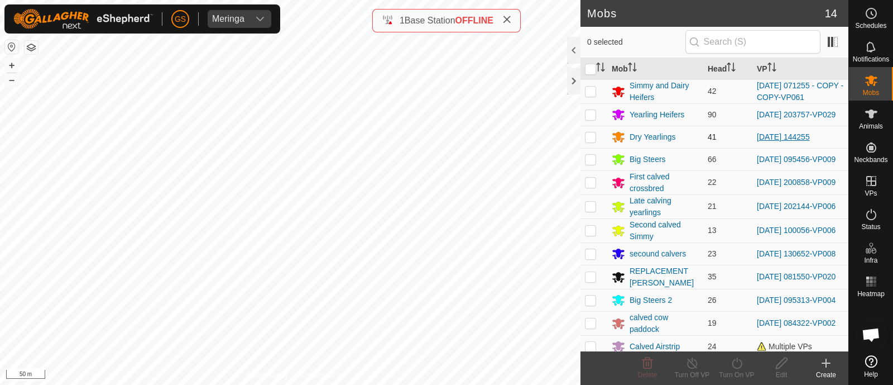
scroll to position [59, 0]
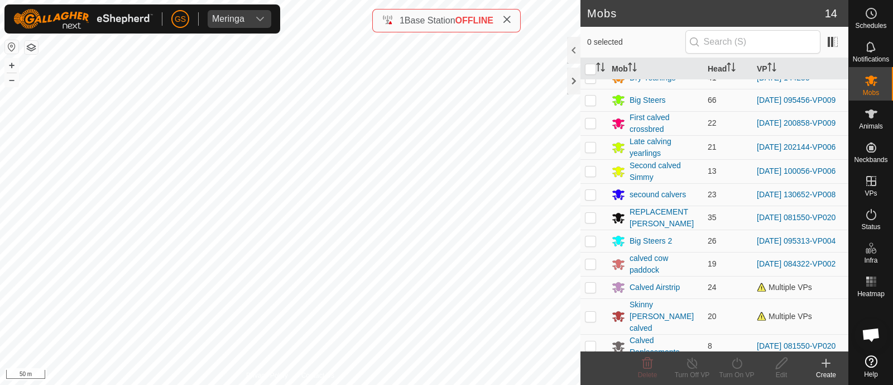
click at [169, 384] on html "[PERSON_NAME] Schedules Notifications Mobs Animals Neckbands VPs Status Infra H…" at bounding box center [446, 192] width 893 height 385
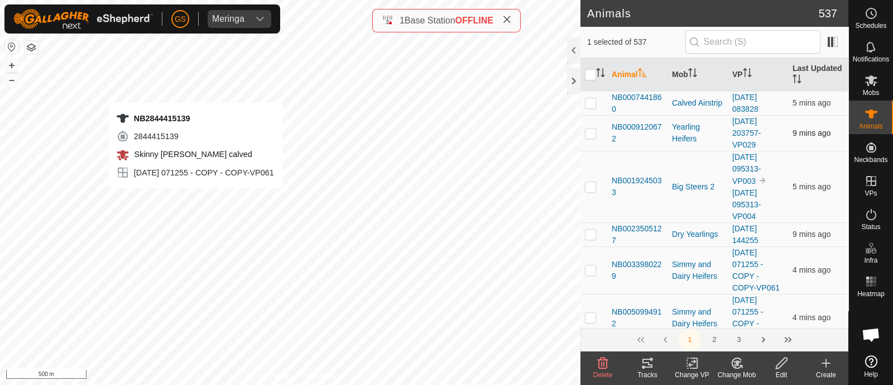
checkbox input "false"
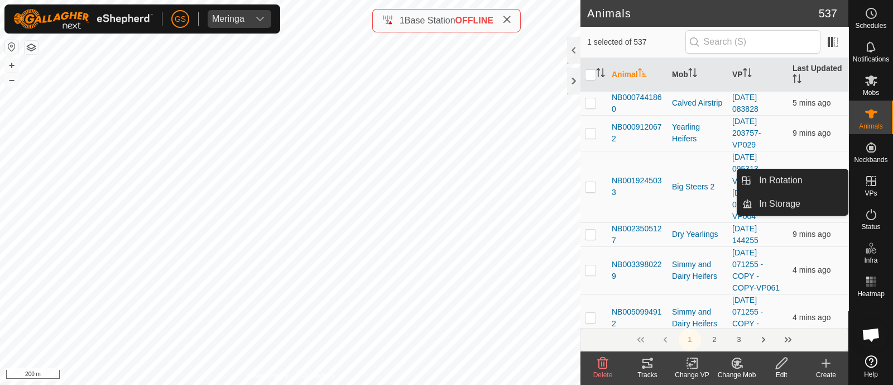
click at [871, 183] on icon at bounding box center [871, 180] width 13 height 13
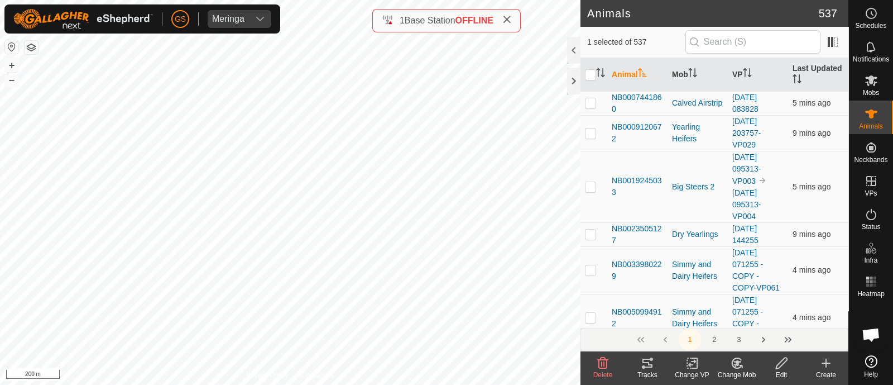
click at [835, 365] on create-svg-icon at bounding box center [826, 362] width 45 height 13
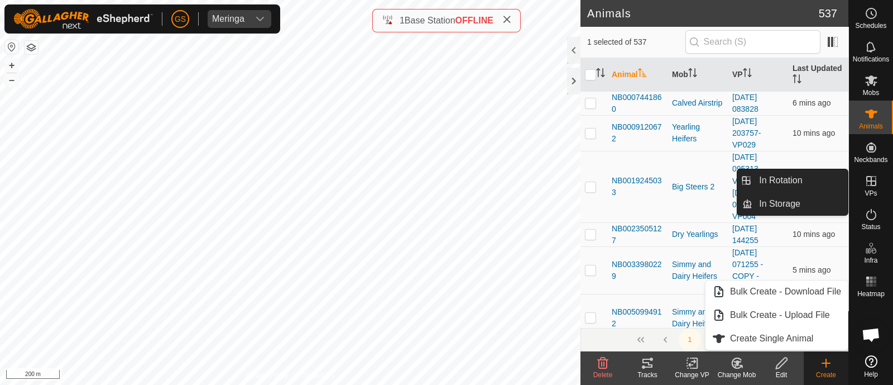
click at [861, 179] on es-virtualpaddocks-svg-icon at bounding box center [871, 181] width 20 height 18
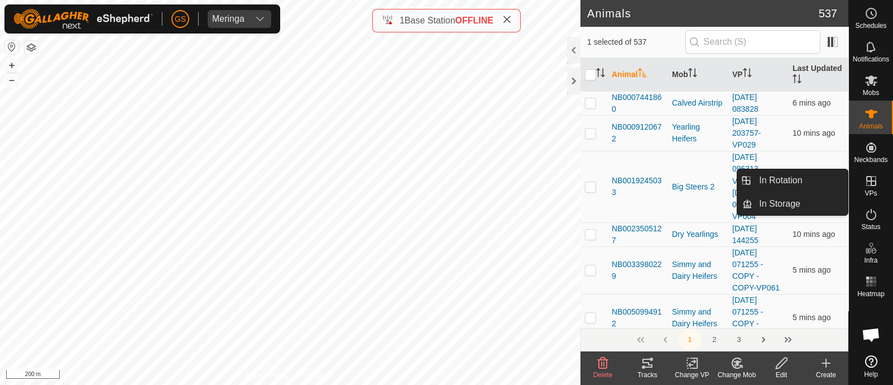
click at [865, 180] on icon at bounding box center [871, 180] width 13 height 13
click at [775, 179] on link "In Rotation" at bounding box center [800, 180] width 95 height 22
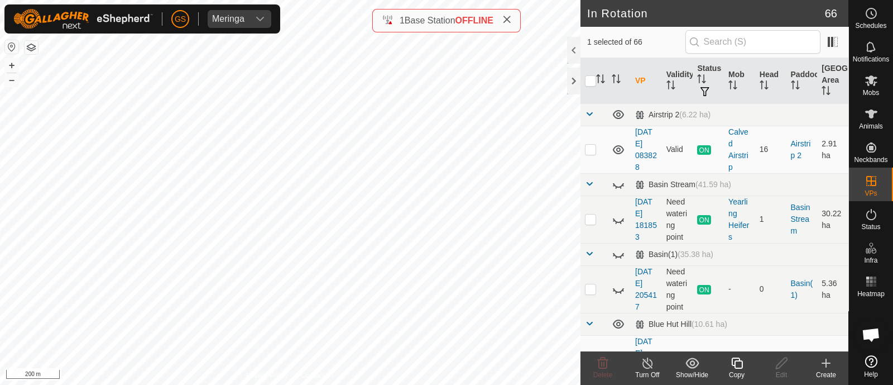
click at [827, 364] on icon at bounding box center [825, 362] width 13 height 13
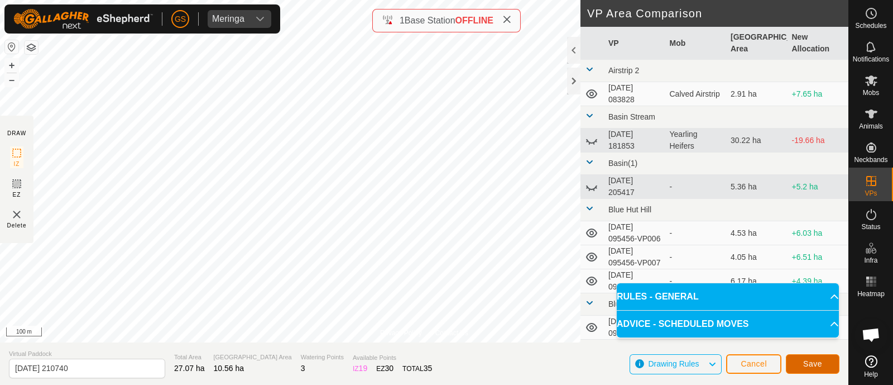
click at [814, 359] on span "Save" at bounding box center [812, 363] width 19 height 9
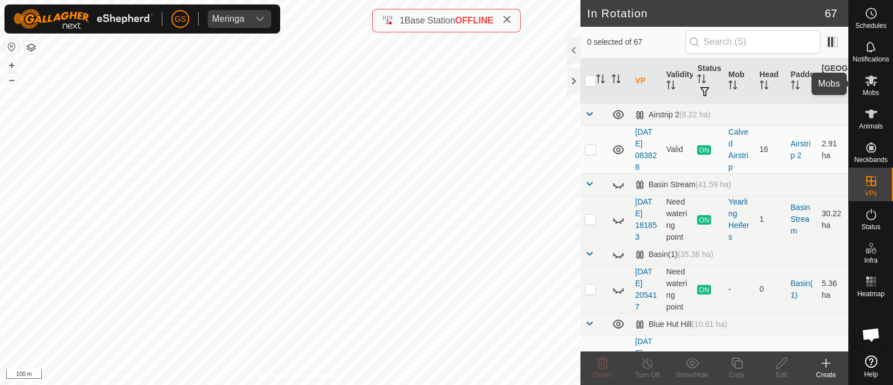
click at [870, 84] on icon at bounding box center [871, 80] width 13 height 13
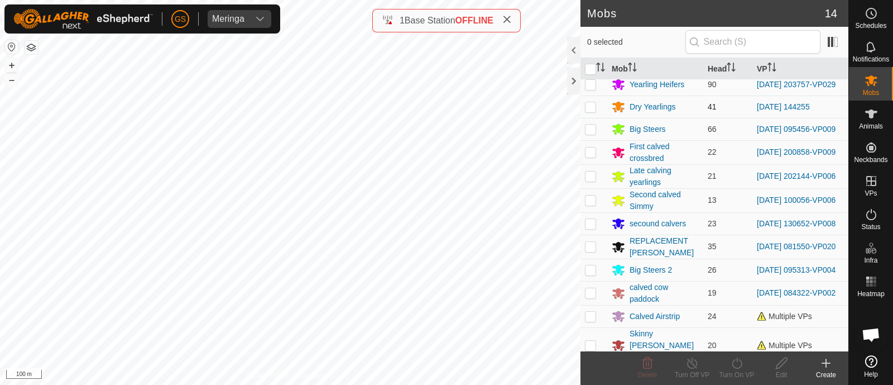
scroll to position [59, 0]
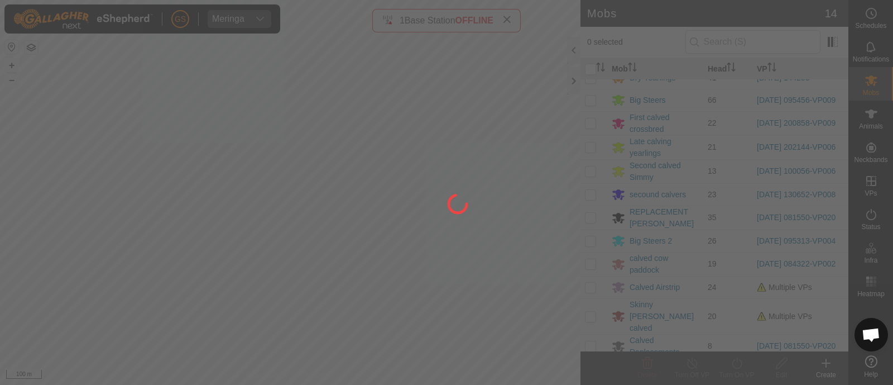
click at [589, 272] on div at bounding box center [446, 192] width 893 height 385
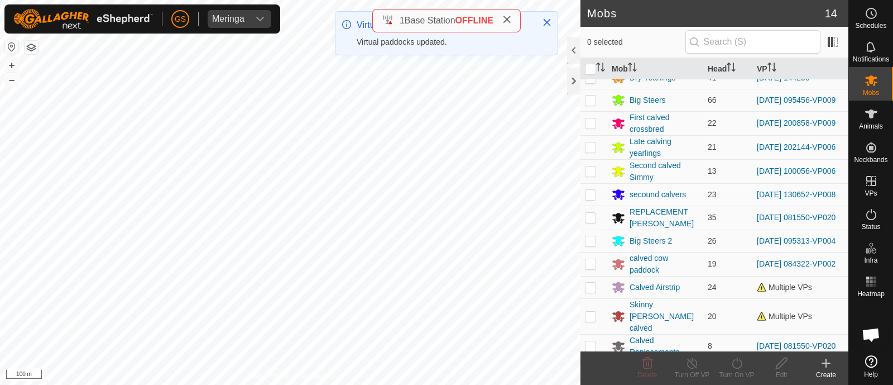
click at [589, 268] on p-checkbox at bounding box center [590, 263] width 11 height 9
checkbox input "true"
click at [738, 365] on icon at bounding box center [737, 362] width 14 height 13
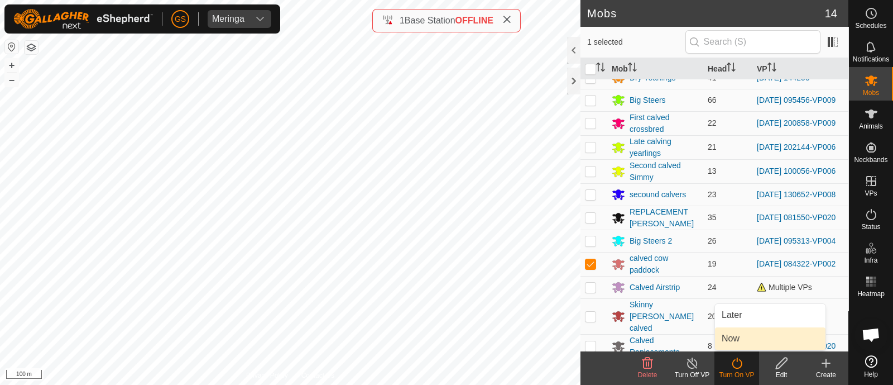
click at [723, 339] on link "Now" at bounding box center [770, 338] width 111 height 22
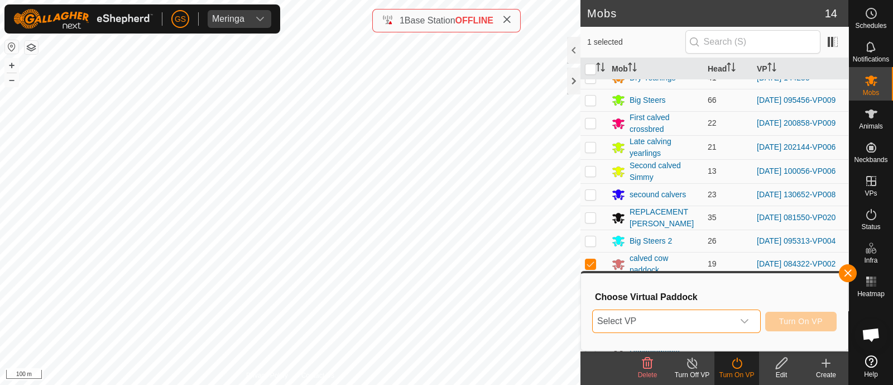
click at [720, 324] on span "Select VP" at bounding box center [663, 321] width 141 height 22
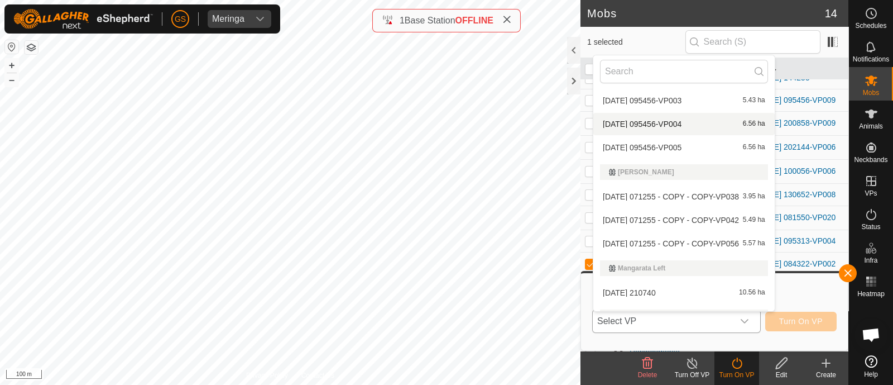
scroll to position [1275, 0]
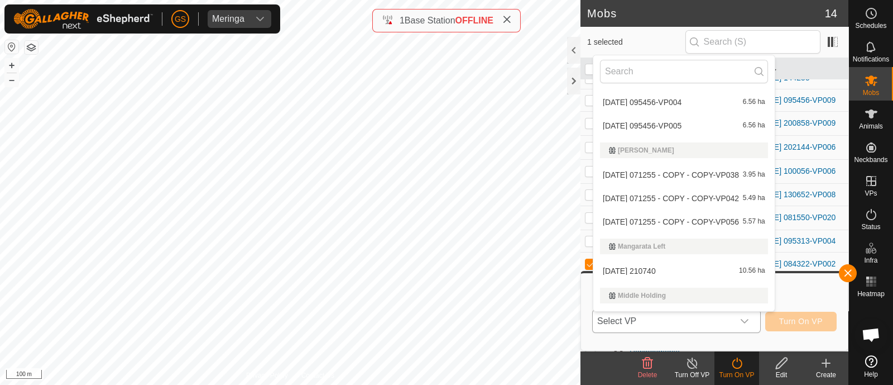
click at [678, 269] on li "[DATE] 210740 10.56 ha" at bounding box center [683, 271] width 181 height 22
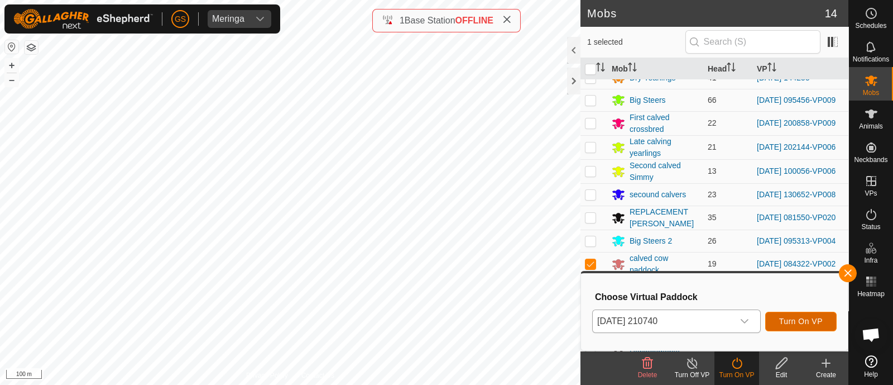
click at [809, 323] on span "Turn On VP" at bounding box center [801, 321] width 44 height 9
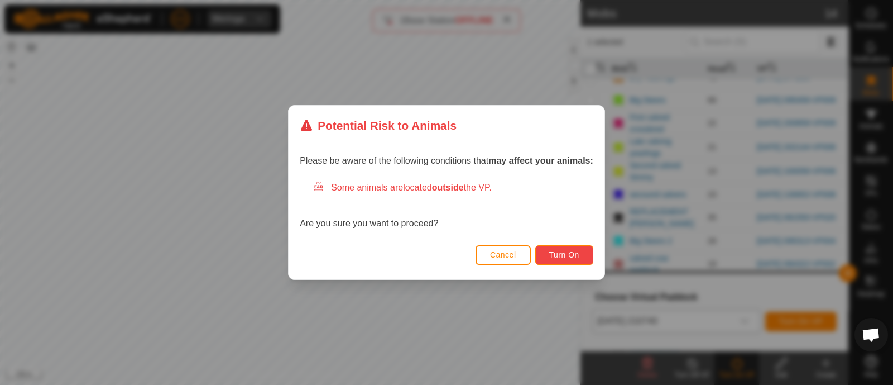
click at [561, 250] on span "Turn On" at bounding box center [564, 254] width 30 height 9
